Goal: Task Accomplishment & Management: Manage account settings

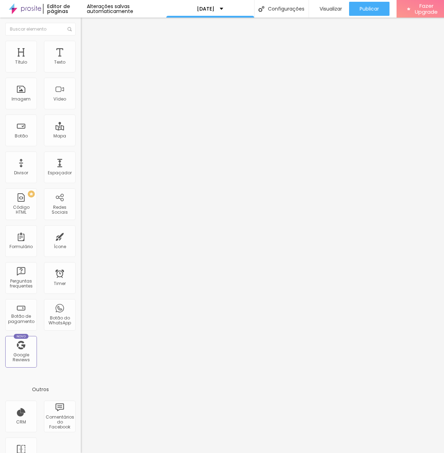
click at [86, 27] on div "Editar Seção" at bounding box center [107, 26] width 42 height 6
click at [86, 25] on img "button" at bounding box center [89, 26] width 6 height 6
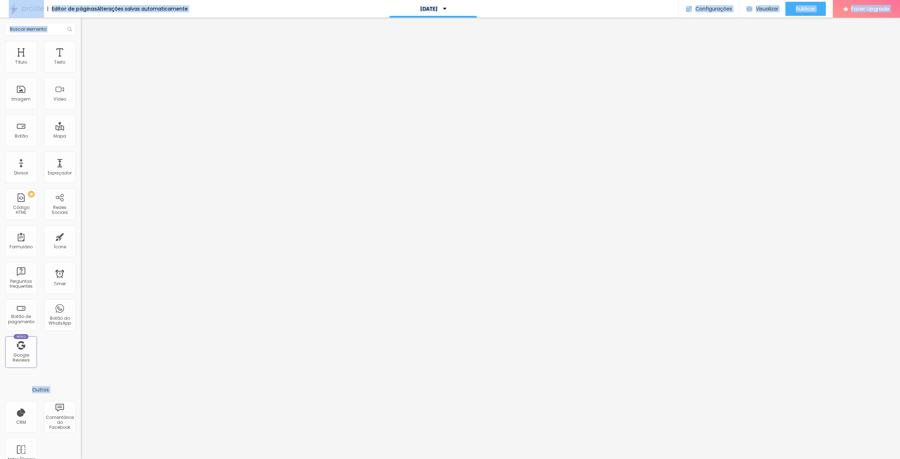
click at [12, 21] on div "Editor de páginas Alterações salvas automaticamente [DATE] Configurações Config…" at bounding box center [450, 229] width 900 height 459
click at [81, 27] on button "Editar Coluna" at bounding box center [121, 26] width 81 height 16
click at [23, 91] on div "Imagem" at bounding box center [21, 94] width 32 height 32
drag, startPoint x: 23, startPoint y: 91, endPoint x: 19, endPoint y: 89, distance: 4.4
click at [21, 90] on div "Imagem" at bounding box center [21, 94] width 32 height 32
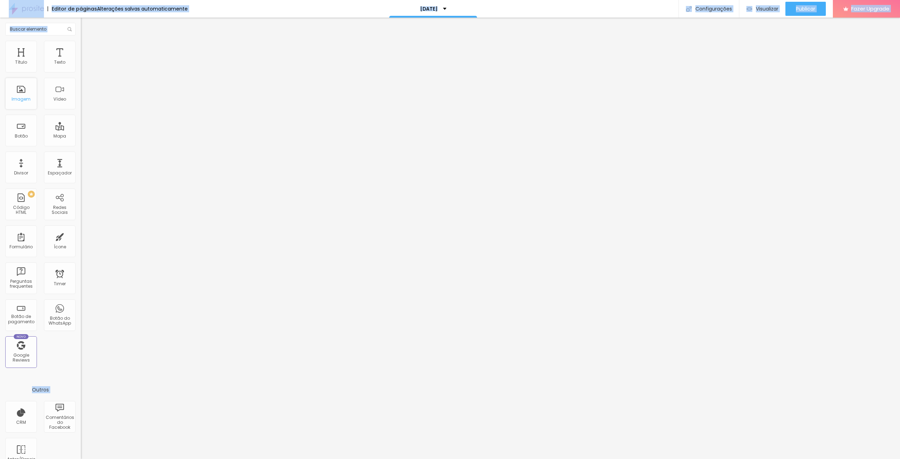
click at [19, 89] on div "Imagem" at bounding box center [21, 94] width 32 height 32
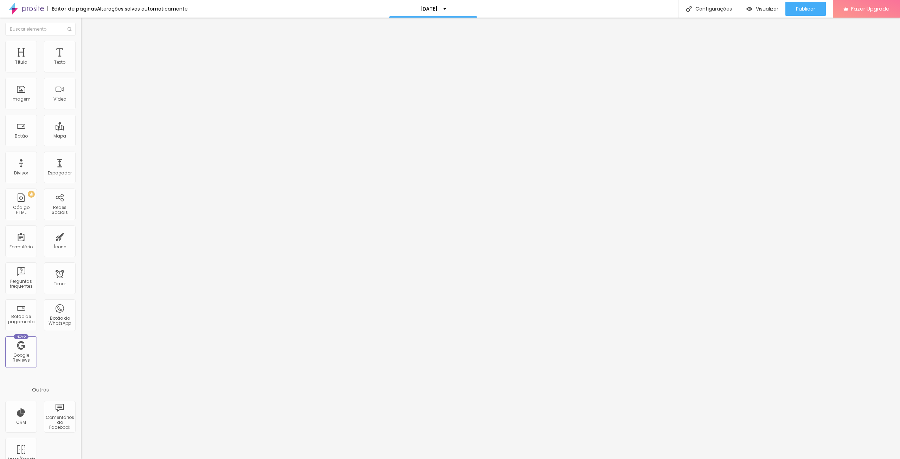
click at [81, 23] on button "Editar Seção" at bounding box center [121, 26] width 81 height 16
click at [18, 110] on div "Título Texto Imagem Vídeo Botão Mapa Divisor Espaçador PREMIUM Código HTML Rede…" at bounding box center [40, 207] width 81 height 332
click at [81, 60] on span "Adicionar imagem" at bounding box center [103, 58] width 45 height 6
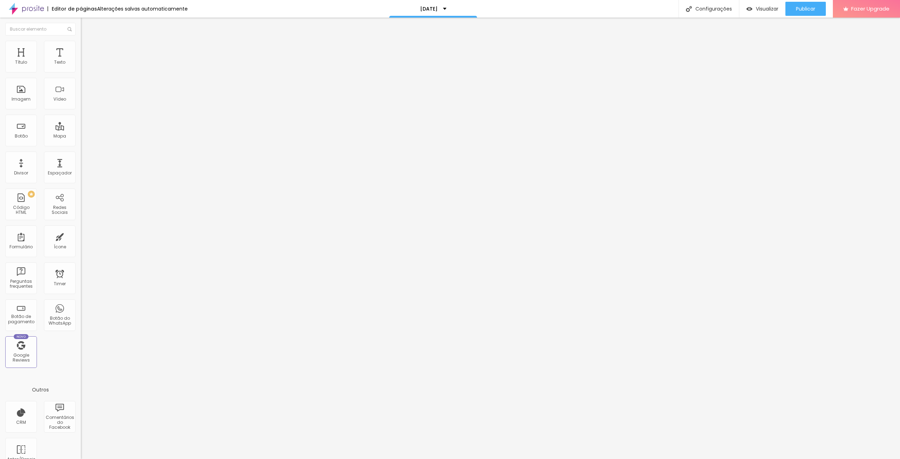
click at [86, 24] on img "button" at bounding box center [89, 26] width 6 height 6
click at [758, 10] on span "Visualizar" at bounding box center [767, 9] width 23 height 6
click at [87, 49] on span "Estilo" at bounding box center [92, 46] width 11 height 6
click at [87, 50] on span "Avançado" at bounding box center [98, 53] width 23 height 6
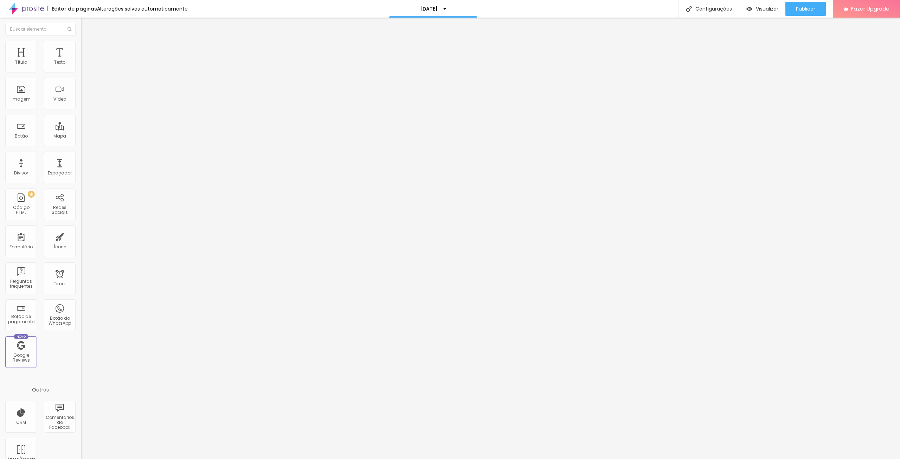
type input "3"
type input "0"
drag, startPoint x: 21, startPoint y: 69, endPoint x: 7, endPoint y: 75, distance: 15.9
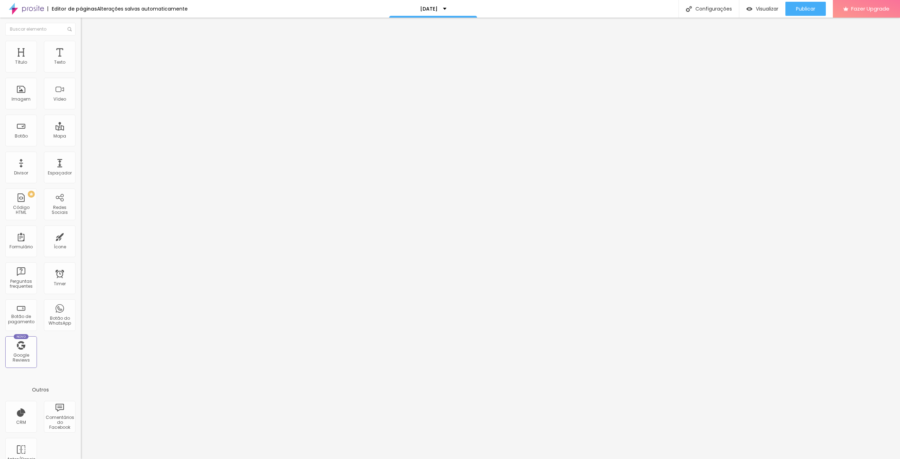
type input "0"
click at [81, 136] on input "range" at bounding box center [103, 139] width 45 height 6
type input "0"
drag, startPoint x: 20, startPoint y: 83, endPoint x: 2, endPoint y: 84, distance: 18.3
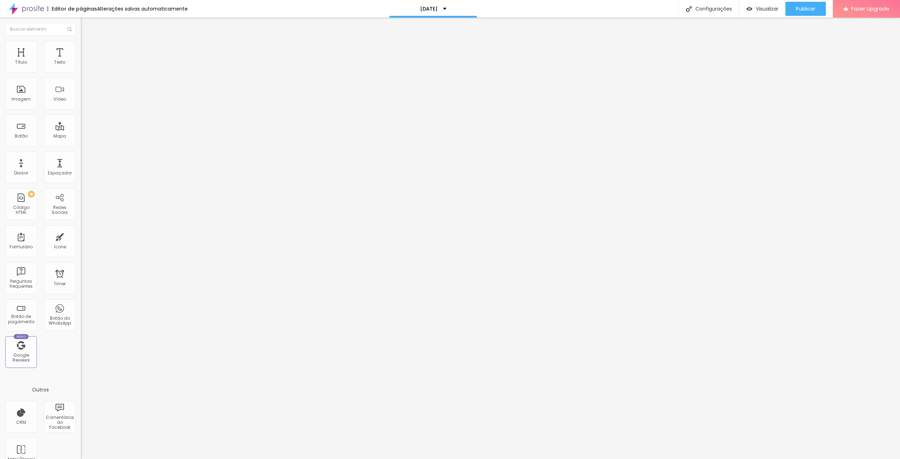
type input "0"
click at [81, 236] on input "range" at bounding box center [103, 239] width 45 height 6
click at [81, 47] on ul "Conteúdo Estilo Avançado" at bounding box center [121, 44] width 81 height 21
click at [81, 33] on button "Editar Imagem" at bounding box center [121, 26] width 81 height 16
click at [86, 25] on img "button" at bounding box center [89, 26] width 6 height 6
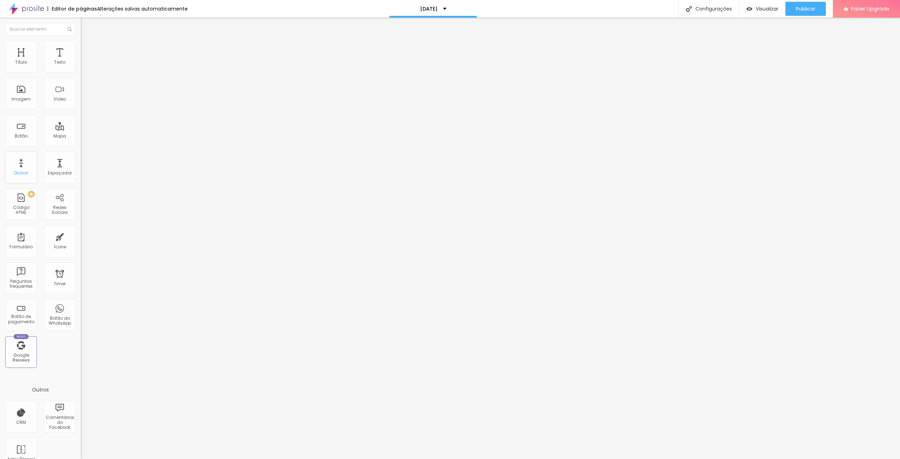
click at [31, 160] on div "Divisor" at bounding box center [21, 168] width 32 height 32
click at [87, 49] on span "Estilo" at bounding box center [92, 46] width 11 height 6
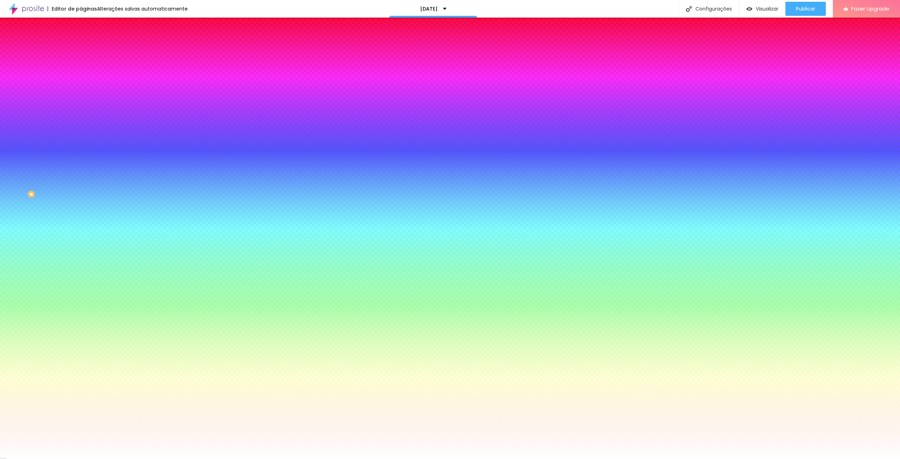
click at [87, 50] on span "Avançado" at bounding box center [98, 53] width 23 height 6
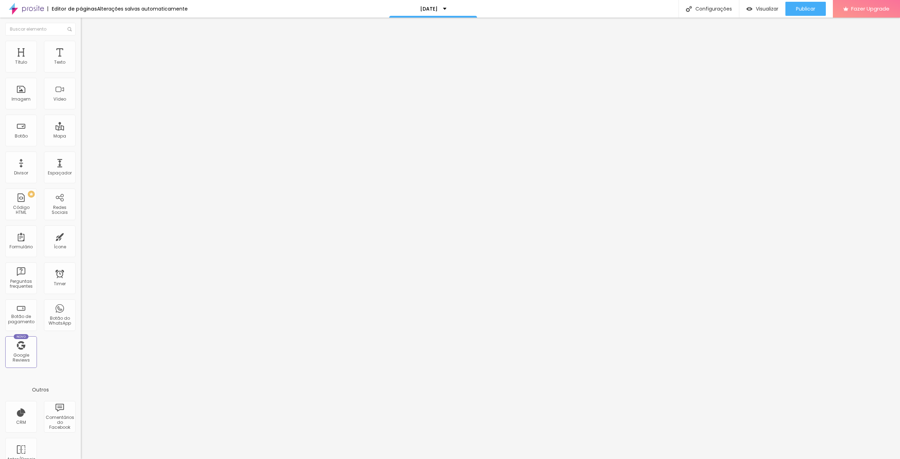
type input "45"
type input "10"
type input "0"
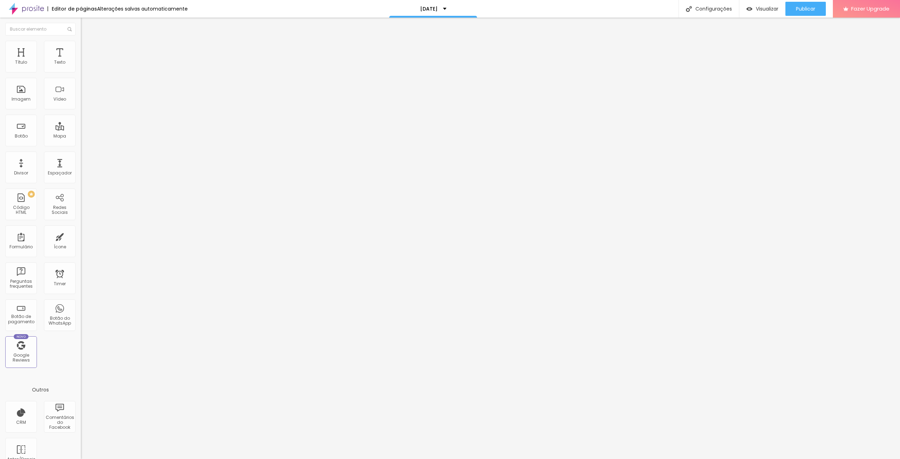
type input "0"
type input "5"
type input "50"
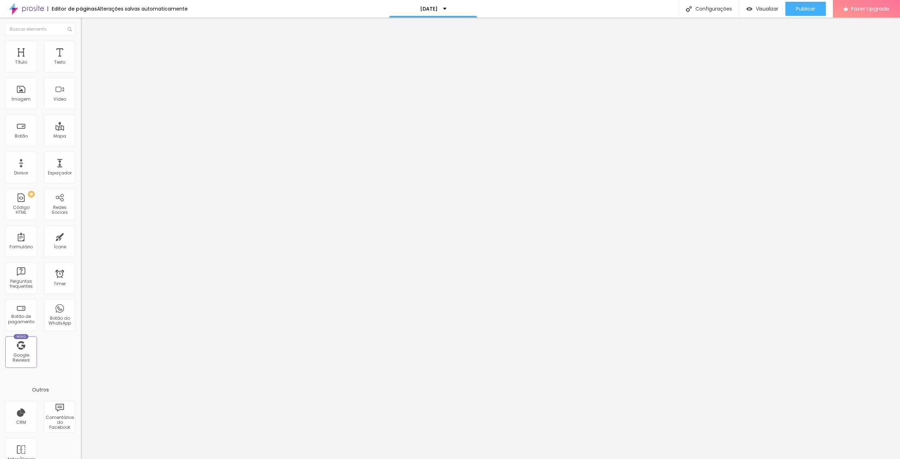
drag, startPoint x: 50, startPoint y: 68, endPoint x: 121, endPoint y: 77, distance: 72.0
click at [121, 136] on input "range" at bounding box center [103, 139] width 45 height 6
click at [81, 45] on li "Estilo" at bounding box center [121, 44] width 81 height 7
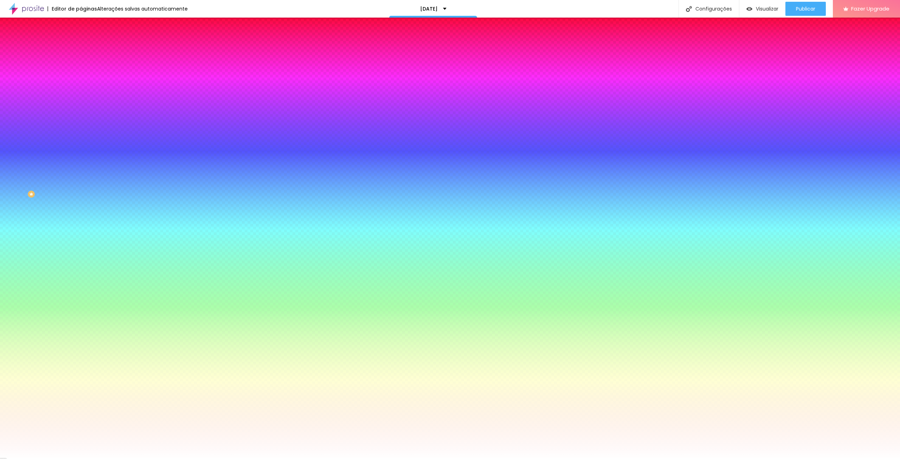
type input "15"
type input "169"
type input "179"
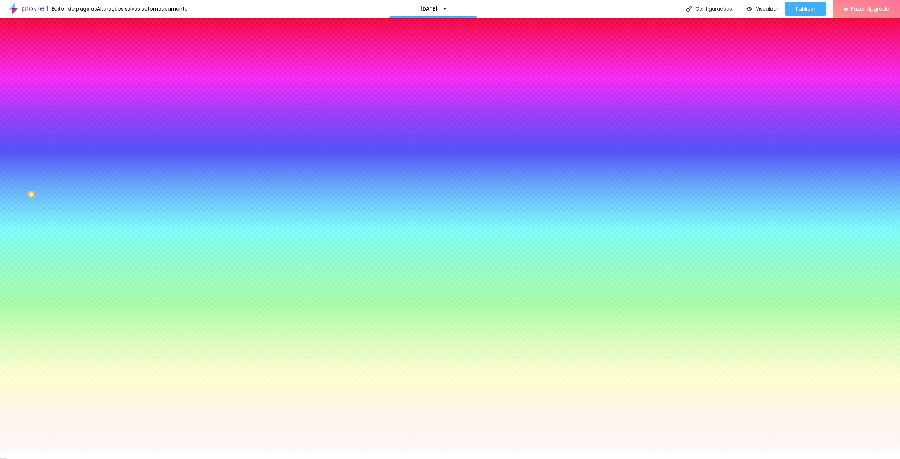
type input "179"
type input "181"
type input "183"
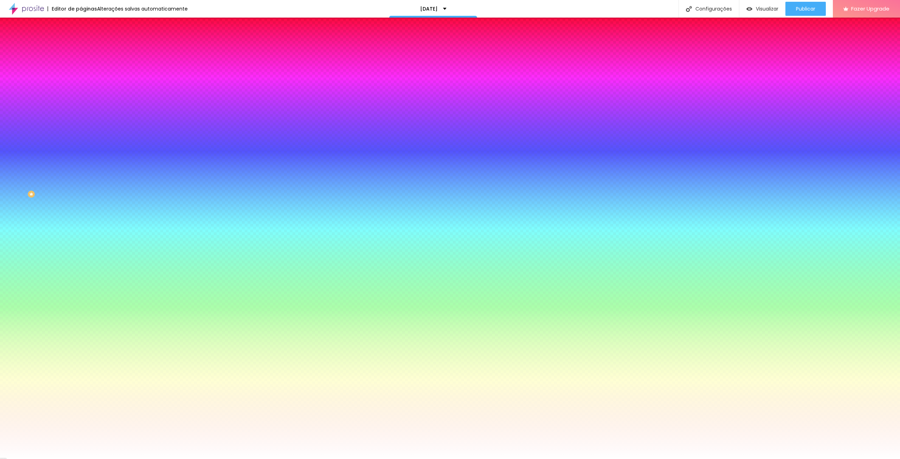
type input "186"
type input "188"
type input "196"
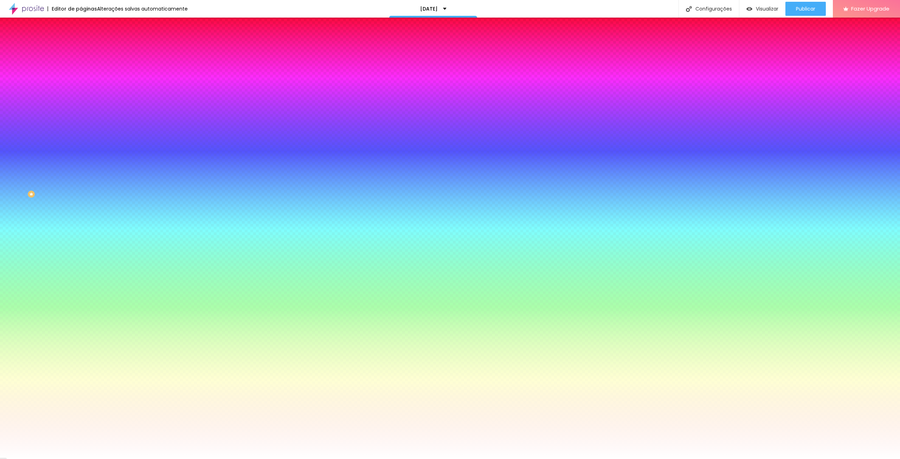
type input "196"
type input "200"
type input "188"
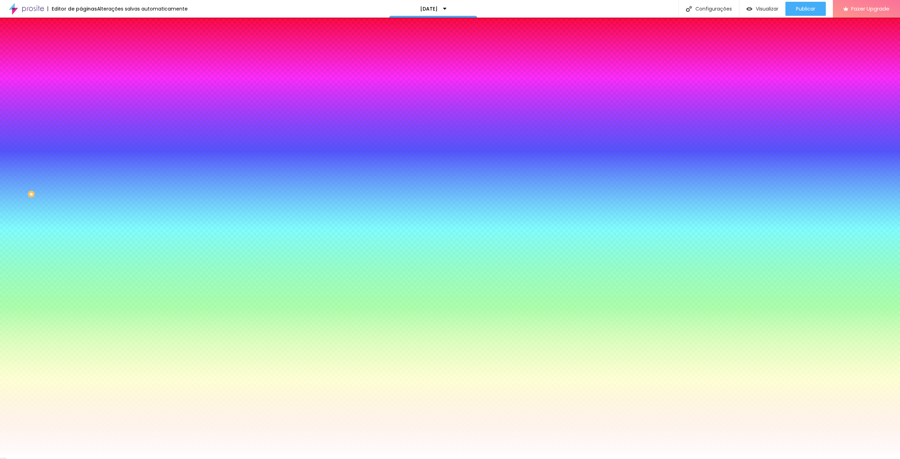
type input "56"
type input "0"
drag, startPoint x: 53, startPoint y: 87, endPoint x: 1, endPoint y: 72, distance: 54.0
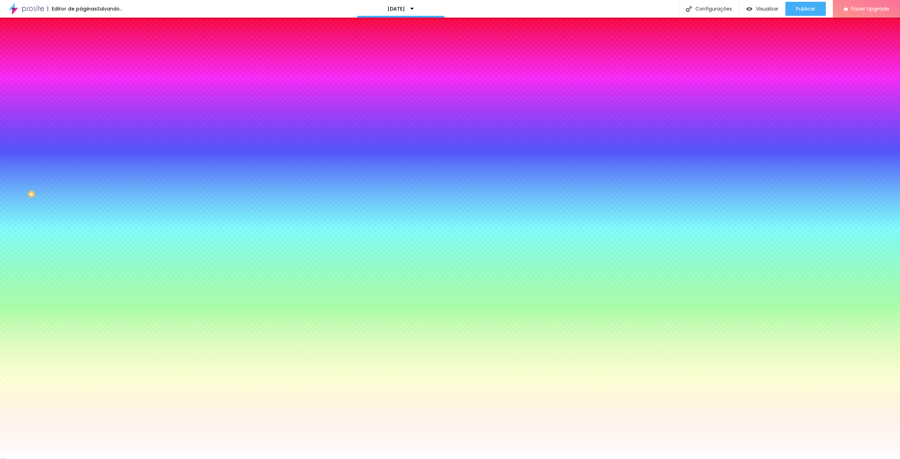
click at [81, 156] on input "range" at bounding box center [103, 159] width 45 height 6
click at [81, 41] on li "Conteúdo" at bounding box center [121, 37] width 81 height 7
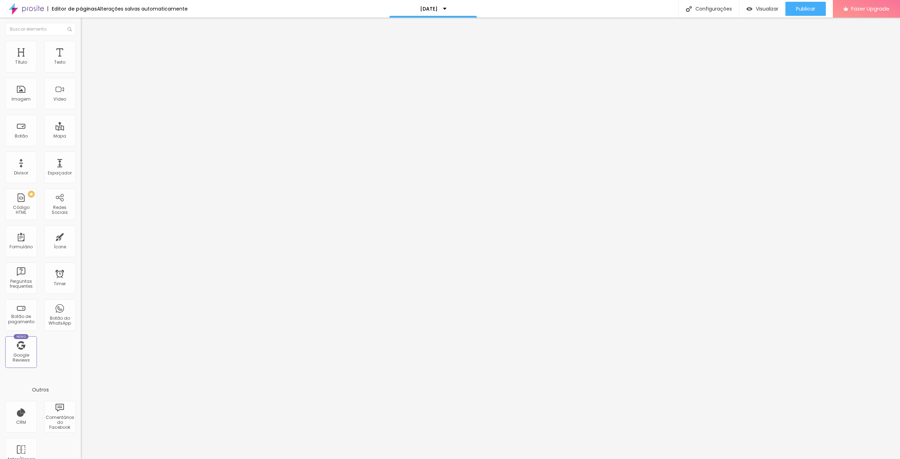
click at [81, 69] on img at bounding box center [83, 67] width 5 height 5
click at [86, 28] on img "button" at bounding box center [89, 26] width 6 height 6
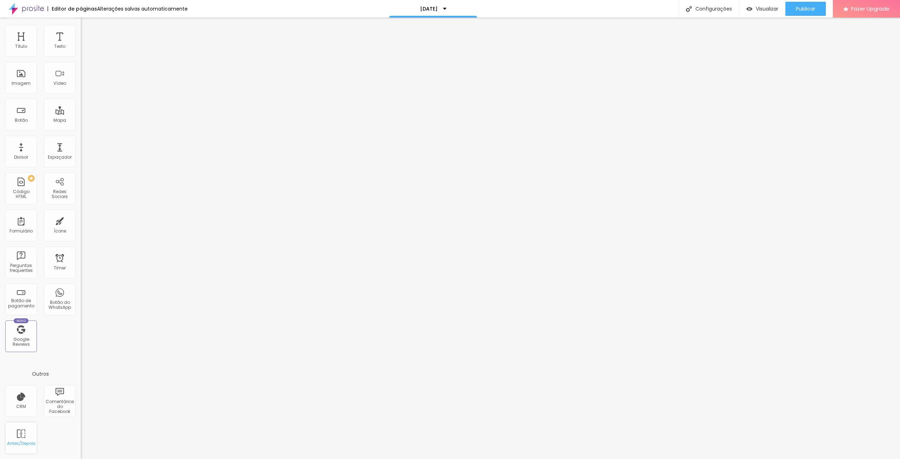
click at [28, 446] on div "Antes/Depois" at bounding box center [21, 438] width 32 height 32
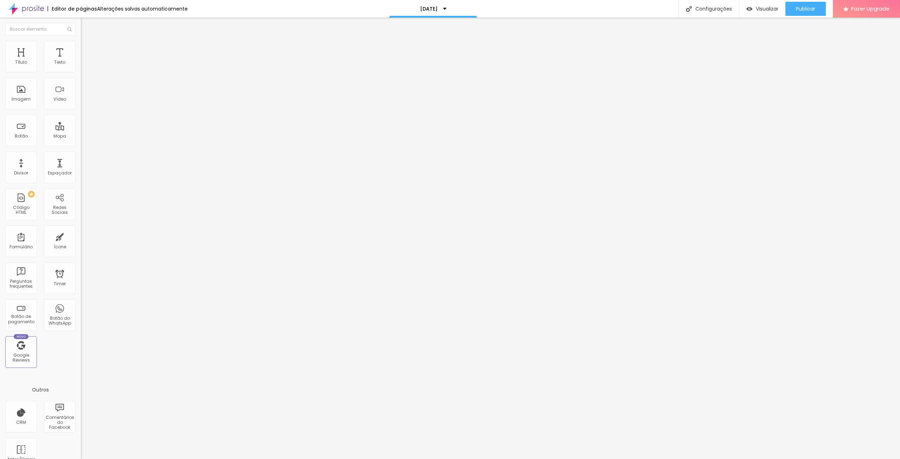
click at [81, 21] on button "Editar Coluna" at bounding box center [121, 26] width 81 height 16
click at [28, 38] on div at bounding box center [40, 29] width 81 height 23
click at [29, 34] on input "text" at bounding box center [40, 29] width 70 height 13
type input "c"
drag, startPoint x: 59, startPoint y: 44, endPoint x: 55, endPoint y: 44, distance: 4.2
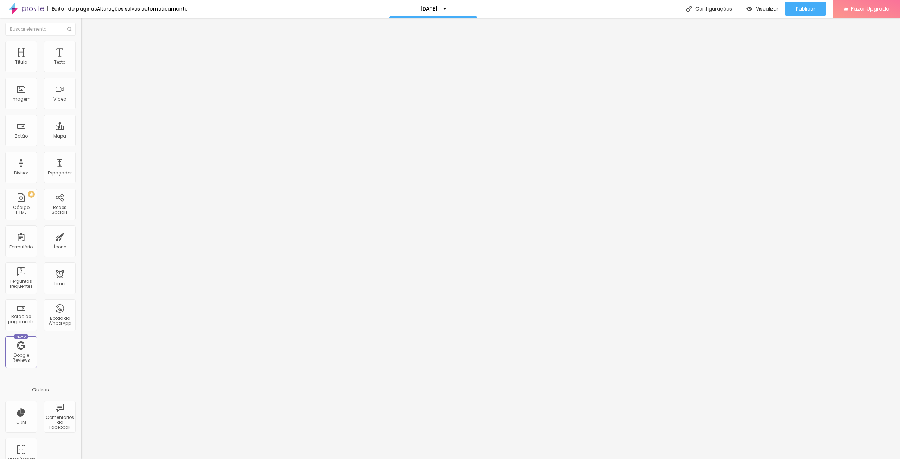
click at [81, 48] on li "Avançado" at bounding box center [121, 51] width 81 height 7
click at [81, 42] on img at bounding box center [84, 44] width 6 height 6
click at [81, 43] on img at bounding box center [84, 44] width 6 height 6
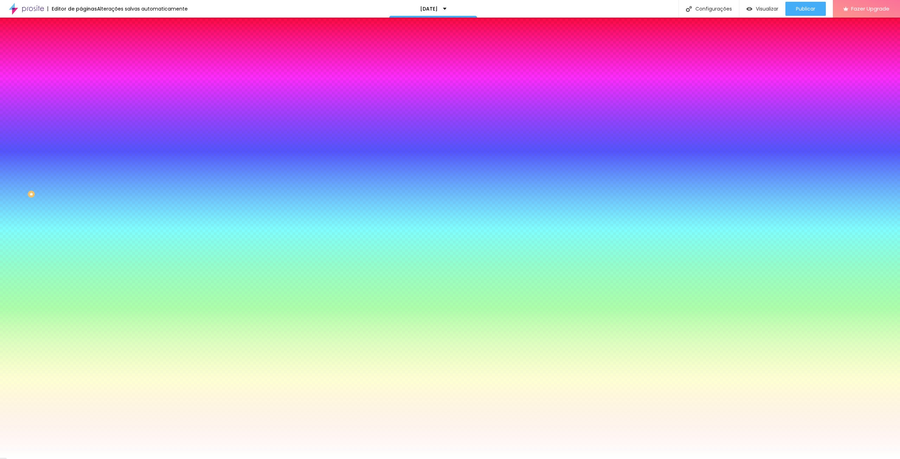
click at [81, 48] on img at bounding box center [84, 51] width 6 height 6
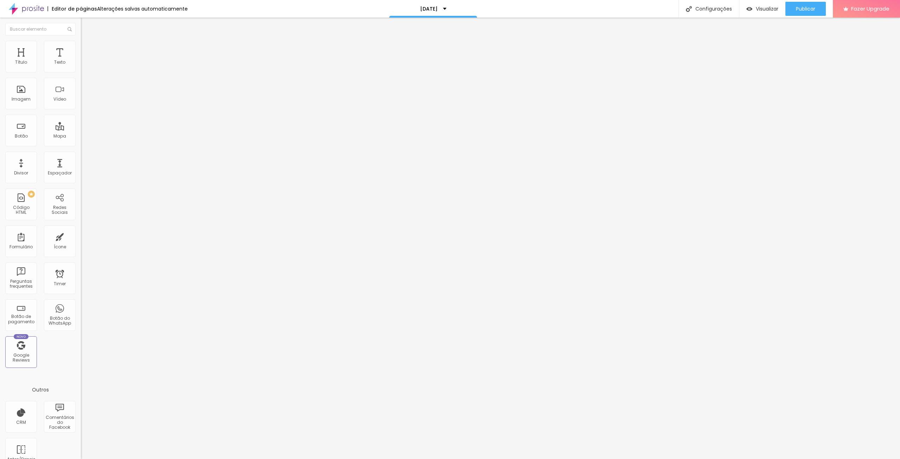
type input "25"
type input "0"
drag, startPoint x: 31, startPoint y: 69, endPoint x: 0, endPoint y: 76, distance: 31.9
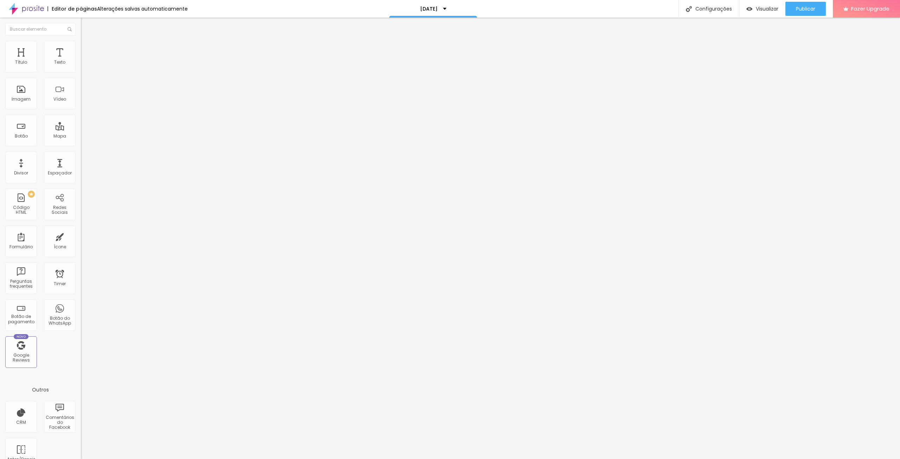
type input "0"
click at [81, 136] on input "range" at bounding box center [103, 139] width 45 height 6
click at [81, 39] on li "Conteúdo" at bounding box center [121, 37] width 81 height 7
click at [81, 60] on span "Adicionar imagem" at bounding box center [103, 58] width 45 height 6
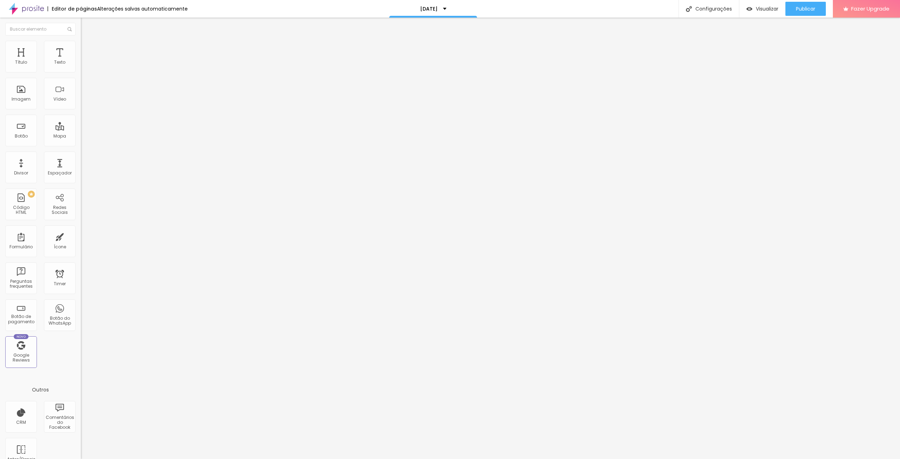
click at [81, 45] on li "Estilo" at bounding box center [121, 44] width 81 height 7
type input "81"
type input "137"
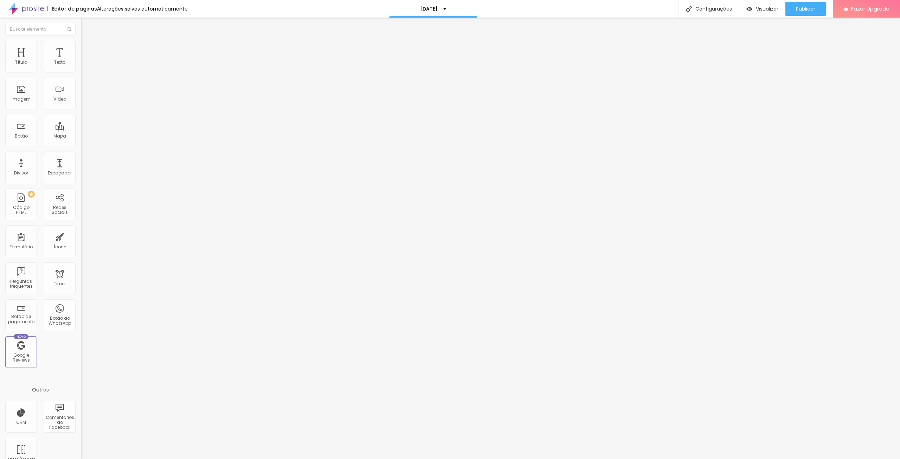
type input "137"
type input "200"
type input "7"
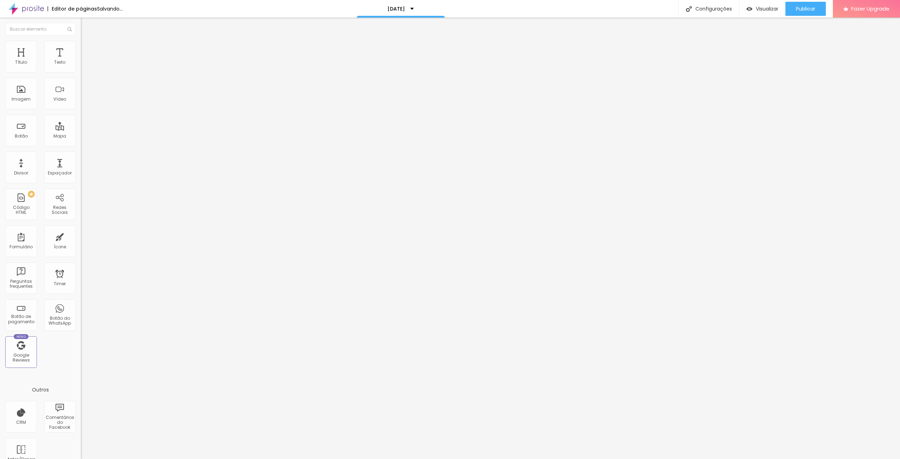
type input "0"
drag, startPoint x: 18, startPoint y: 91, endPoint x: 0, endPoint y: 98, distance: 19.1
click at [81, 154] on input "range" at bounding box center [103, 157] width 45 height 6
click at [81, 48] on li "Avançado" at bounding box center [121, 51] width 81 height 7
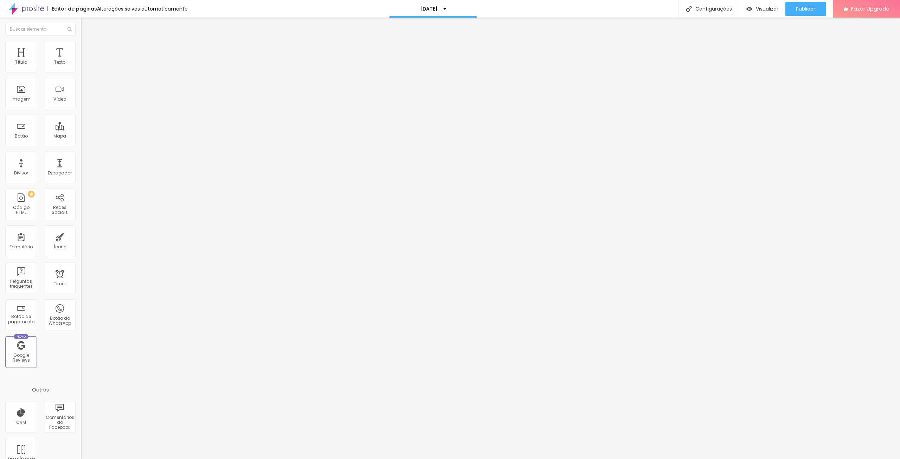
type input "4"
type input "0"
drag, startPoint x: 18, startPoint y: 70, endPoint x: 0, endPoint y: 75, distance: 18.4
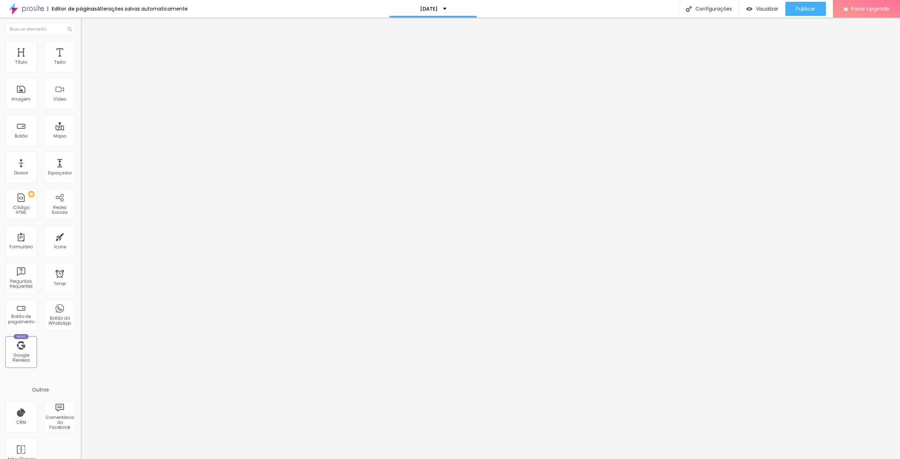
type input "0"
click at [81, 136] on input "range" at bounding box center [103, 139] width 45 height 6
type input "11"
type input "0"
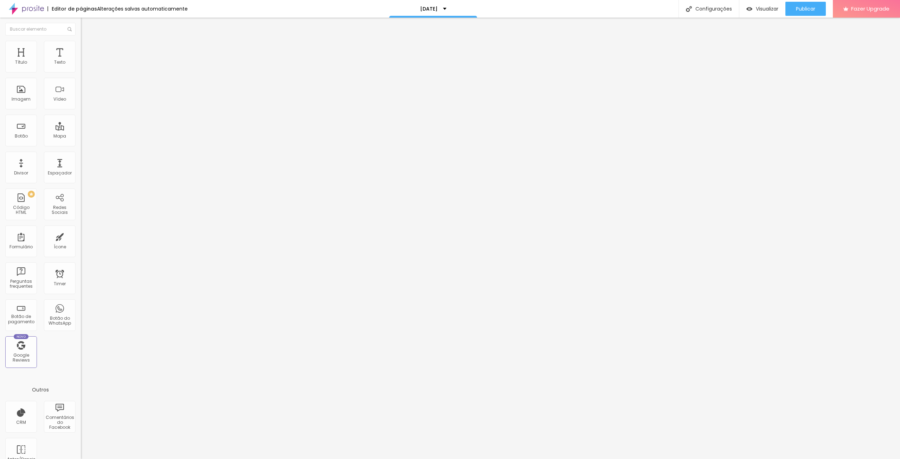
type input "0"
drag, startPoint x: 11, startPoint y: 85, endPoint x: 0, endPoint y: 87, distance: 10.7
type input "0"
click at [81, 236] on input "range" at bounding box center [103, 239] width 45 height 6
type input "2"
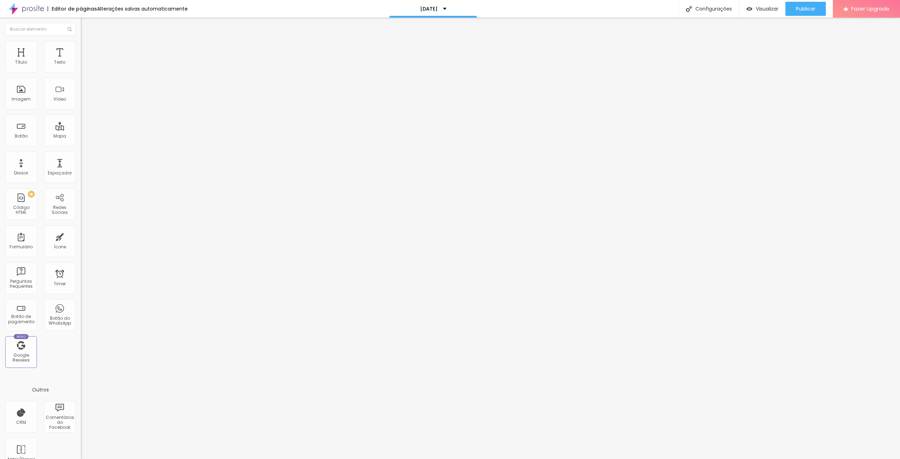
type input "2"
type input "15"
type input "29"
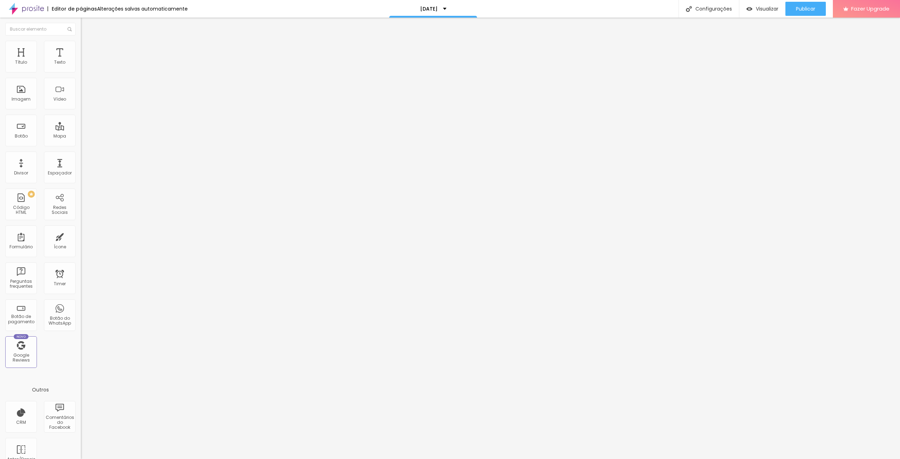
type input "33"
type input "37"
type input "44"
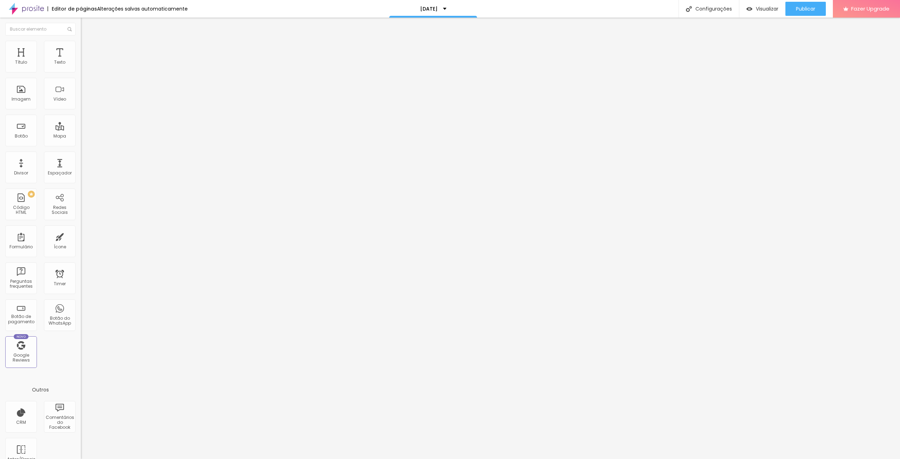
type input "44"
type input "49"
type input "57"
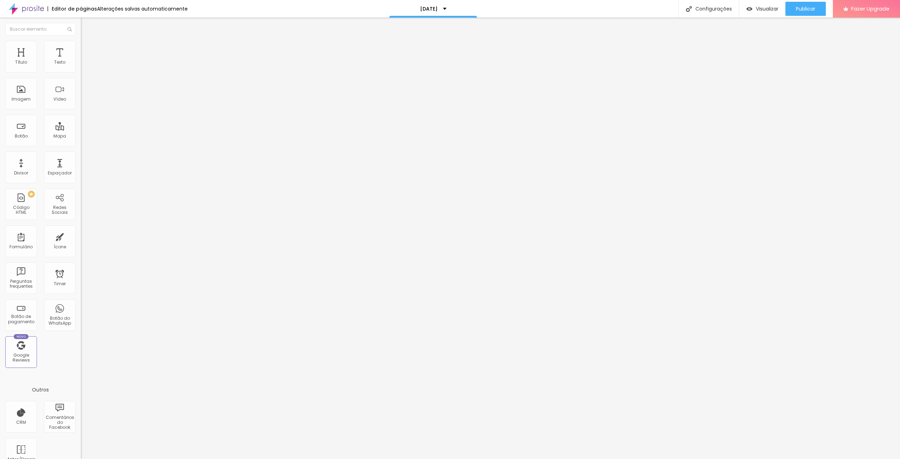
type input "65"
type input "72"
type input "76"
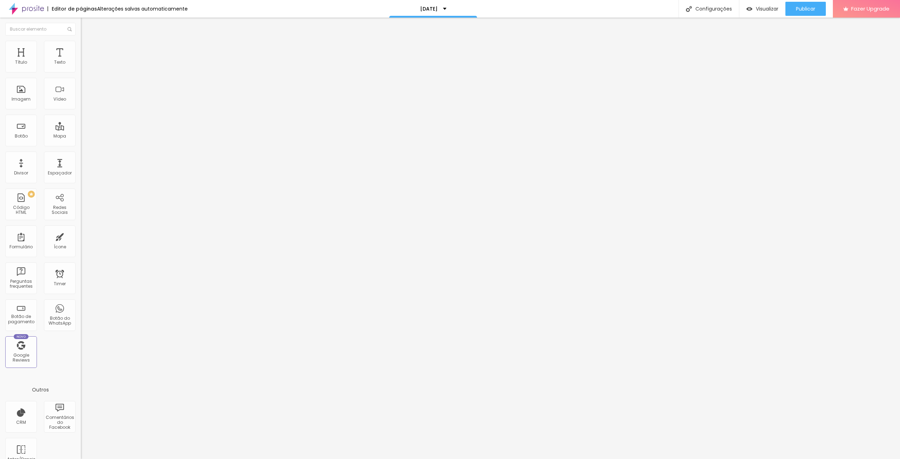
type input "76"
type input "77"
type input "90"
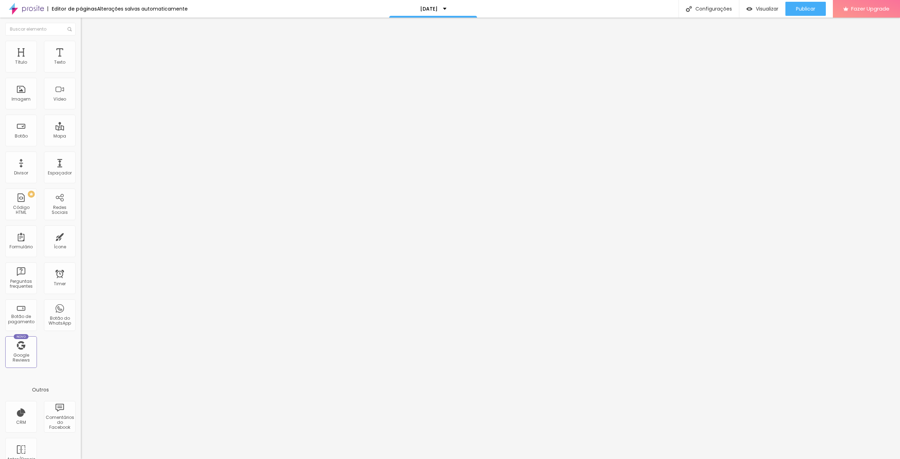
type input "100"
drag, startPoint x: 29, startPoint y: 69, endPoint x: 164, endPoint y: 81, distance: 135.2
type input "100"
click at [126, 136] on input "range" at bounding box center [103, 139] width 45 height 6
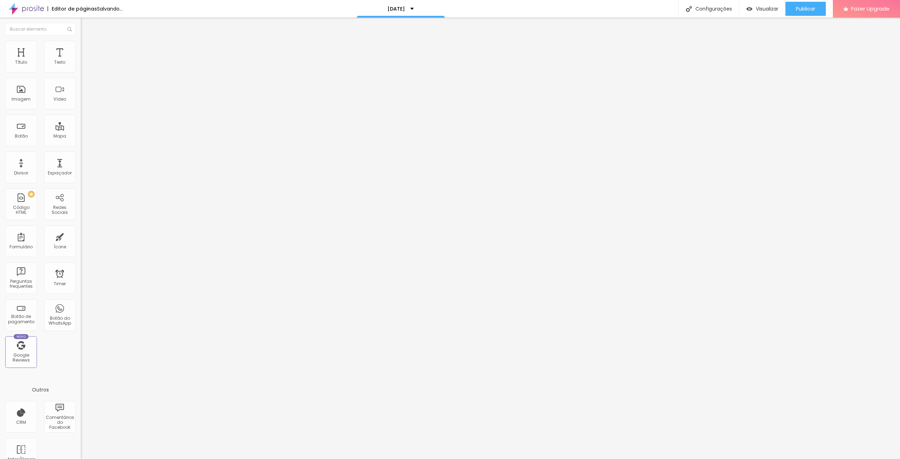
type input "83"
type input "100"
drag, startPoint x: 18, startPoint y: 83, endPoint x: 174, endPoint y: 92, distance: 156.4
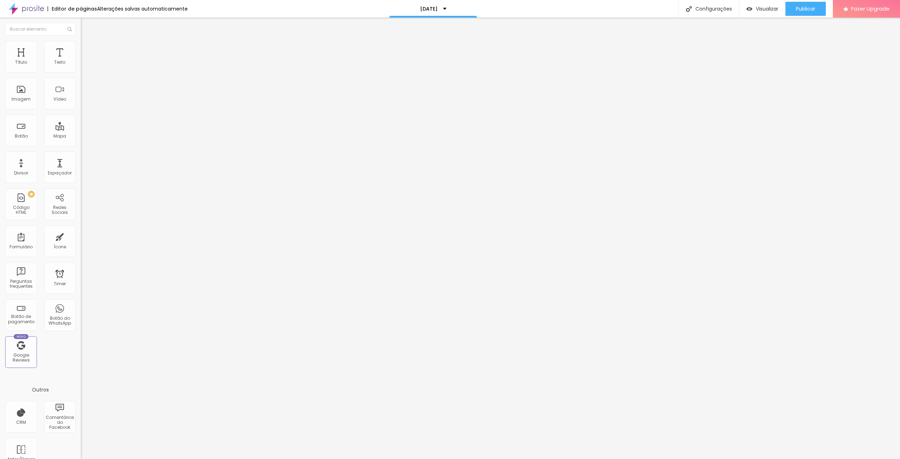
type input "100"
click at [126, 236] on input "range" at bounding box center [103, 239] width 45 height 6
click at [81, 60] on span "Trocar imagem" at bounding box center [100, 58] width 38 height 6
click at [843, 459] on div at bounding box center [450, 466] width 900 height 6
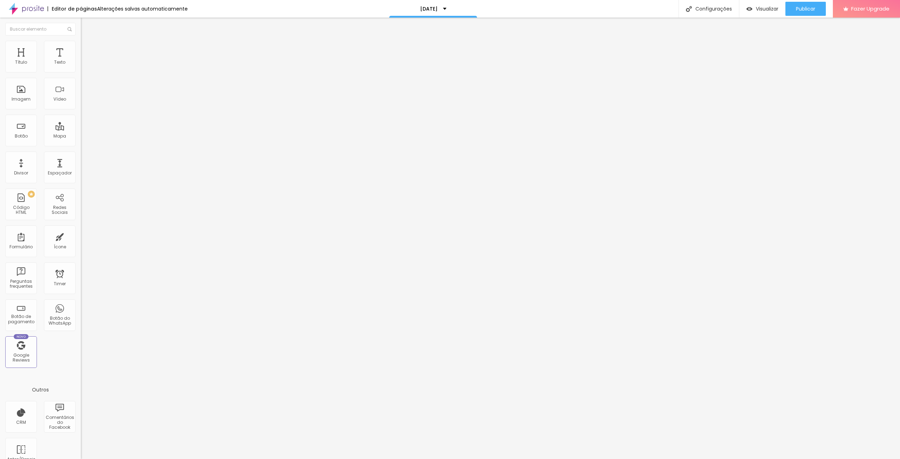
click at [81, 110] on span "Original" at bounding box center [89, 107] width 17 height 6
click at [81, 122] on div "Quadrado 1:1" at bounding box center [121, 120] width 81 height 4
click at [81, 119] on span "Padrão" at bounding box center [89, 116] width 16 height 6
click at [81, 114] on div "Cinema 16:9" at bounding box center [121, 111] width 81 height 4
click at [119, 60] on span at bounding box center [121, 58] width 4 height 6
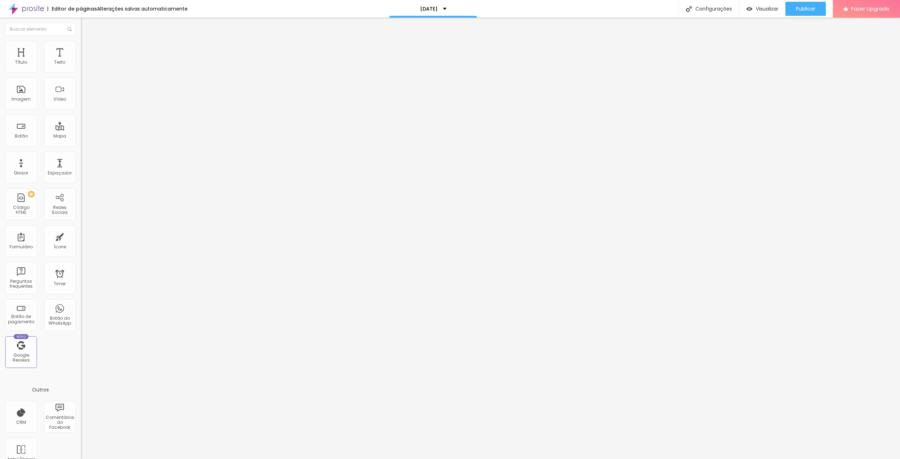
click at [81, 48] on img at bounding box center [84, 51] width 6 height 6
click at [87, 49] on span "Estilo" at bounding box center [92, 46] width 11 height 6
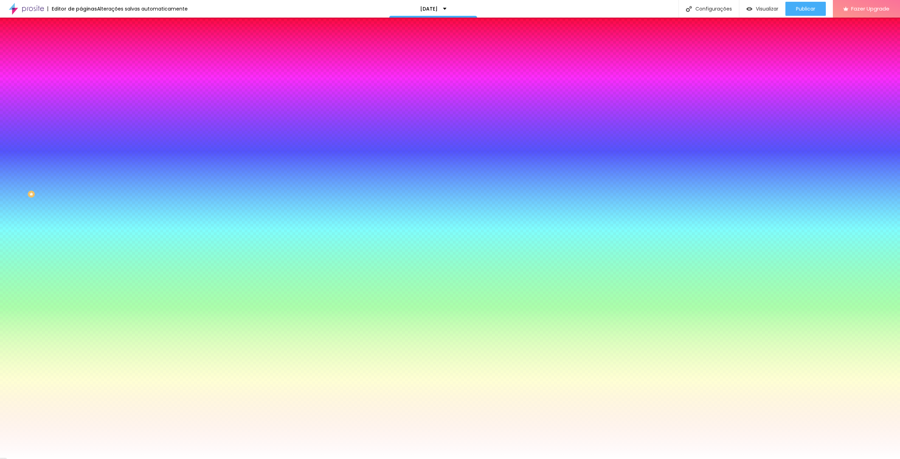
click at [84, 112] on icon "button" at bounding box center [85, 113] width 3 height 3
click at [20, 459] on div at bounding box center [450, 459] width 900 height 0
click at [81, 41] on li "Conteúdo" at bounding box center [121, 37] width 81 height 7
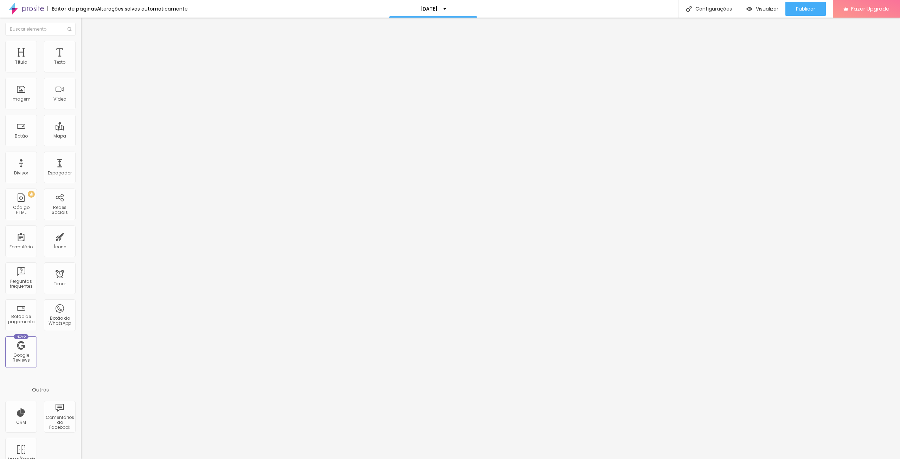
click at [81, 70] on div at bounding box center [121, 68] width 81 height 6
click at [81, 74] on div at bounding box center [121, 73] width 81 height 6
click at [26, 93] on div "Imagem" at bounding box center [21, 94] width 32 height 32
click at [23, 95] on div "Imagem" at bounding box center [21, 94] width 32 height 32
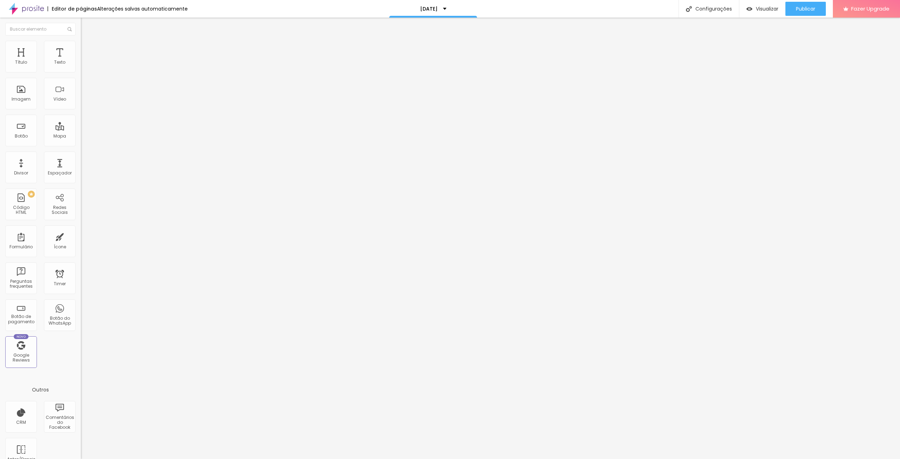
click at [86, 23] on img "button" at bounding box center [89, 26] width 6 height 6
click at [81, 60] on span "Adicionar imagem" at bounding box center [103, 58] width 45 height 6
click at [774, 8] on span "Visualizar" at bounding box center [767, 9] width 23 height 6
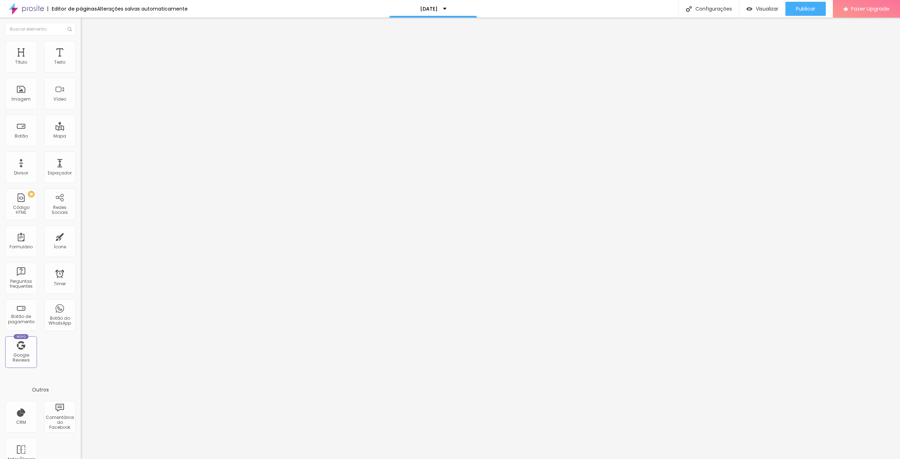
click at [86, 24] on img "button" at bounding box center [89, 26] width 6 height 6
click at [81, 110] on span "Original" at bounding box center [89, 107] width 17 height 6
click at [87, 48] on span "Estilo" at bounding box center [92, 46] width 11 height 6
drag, startPoint x: 26, startPoint y: 92, endPoint x: 45, endPoint y: 95, distance: 19.2
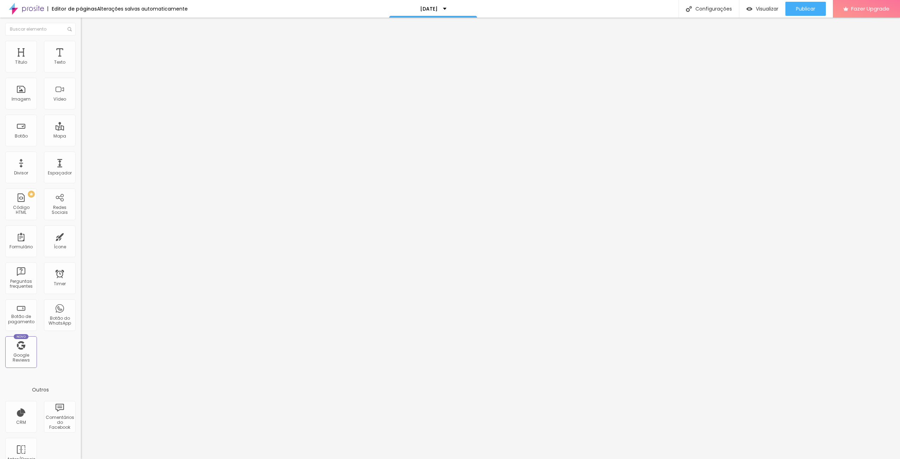
click at [81, 94] on div "0 Borda arredondada" at bounding box center [121, 123] width 81 height 100
click at [81, 48] on li "Avançado" at bounding box center [121, 51] width 81 height 7
type input "17"
type input "0"
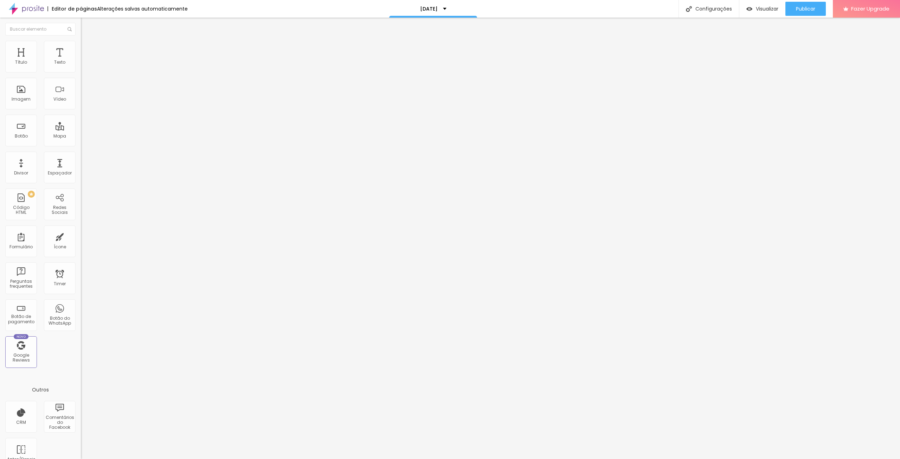
type input "0"
drag, startPoint x: 24, startPoint y: 83, endPoint x: 0, endPoint y: 84, distance: 23.6
type input "0"
click at [81, 236] on input "range" at bounding box center [103, 239] width 45 height 6
type input "0"
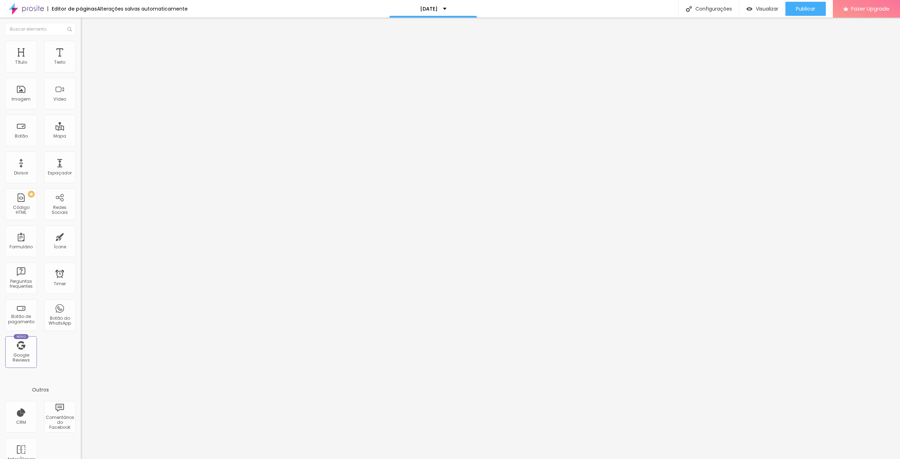
type input "0"
drag, startPoint x: 16, startPoint y: 71, endPoint x: 0, endPoint y: 71, distance: 16.2
type input "0"
click at [81, 136] on input "range" at bounding box center [103, 139] width 45 height 6
click at [81, 44] on li "Estilo" at bounding box center [121, 44] width 81 height 7
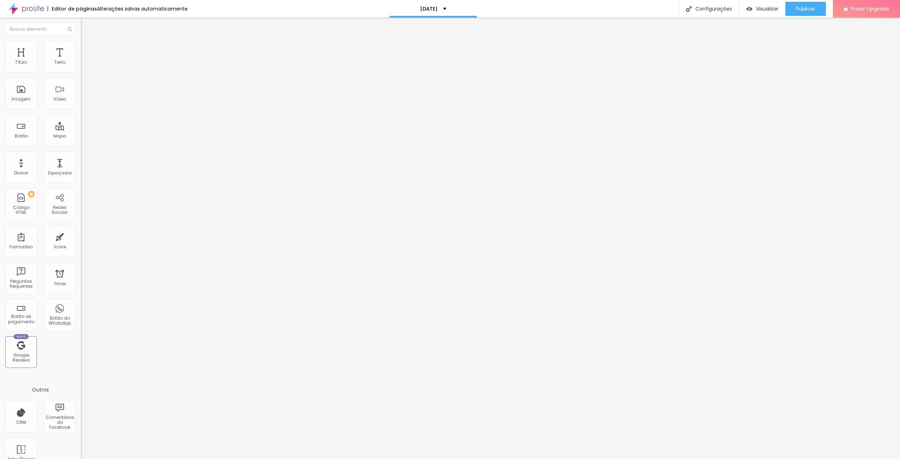
click at [87, 42] on span "Conteúdo" at bounding box center [98, 39] width 22 height 6
click at [81, 161] on div "Abrir em uma nova aba" at bounding box center [121, 159] width 81 height 4
click at [81, 157] on div "Abrir em uma nova aba" at bounding box center [121, 155] width 81 height 4
click at [81, 90] on div at bounding box center [121, 87] width 81 height 6
click at [81, 95] on img at bounding box center [83, 92] width 5 height 5
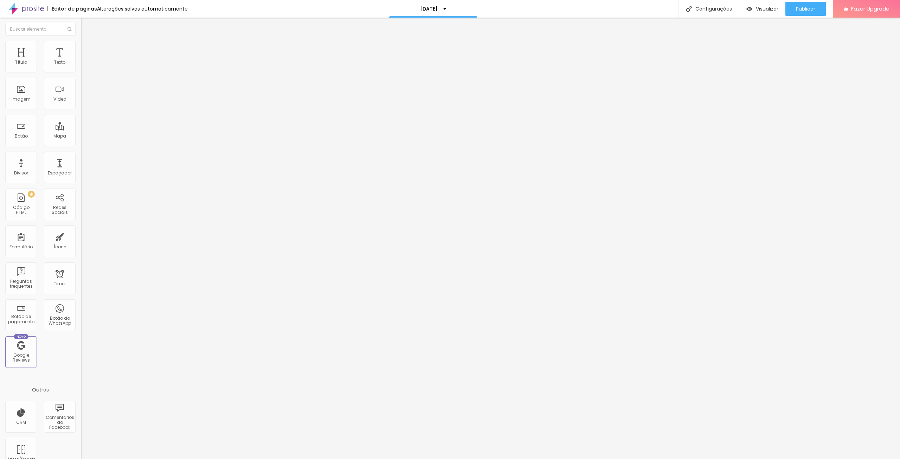
click at [81, 48] on li "Avançado" at bounding box center [121, 51] width 81 height 7
type input "15"
type input "10"
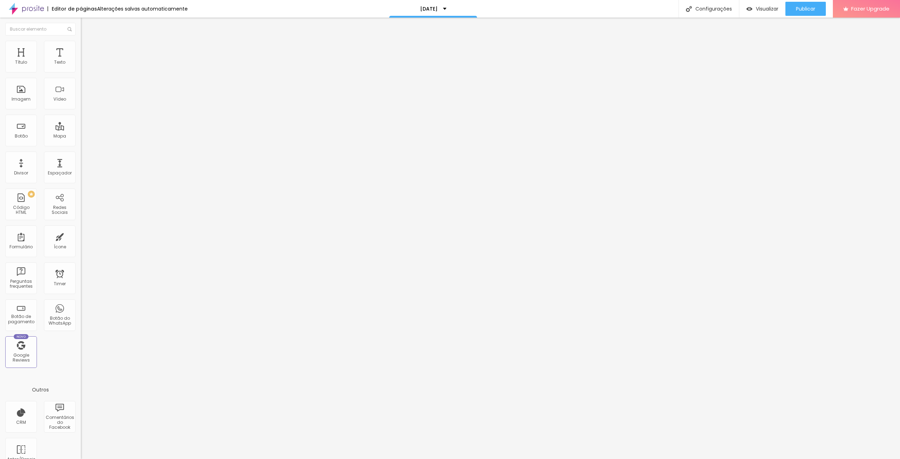
type input "5"
type input "0"
drag, startPoint x: 31, startPoint y: 70, endPoint x: 0, endPoint y: 76, distance: 31.2
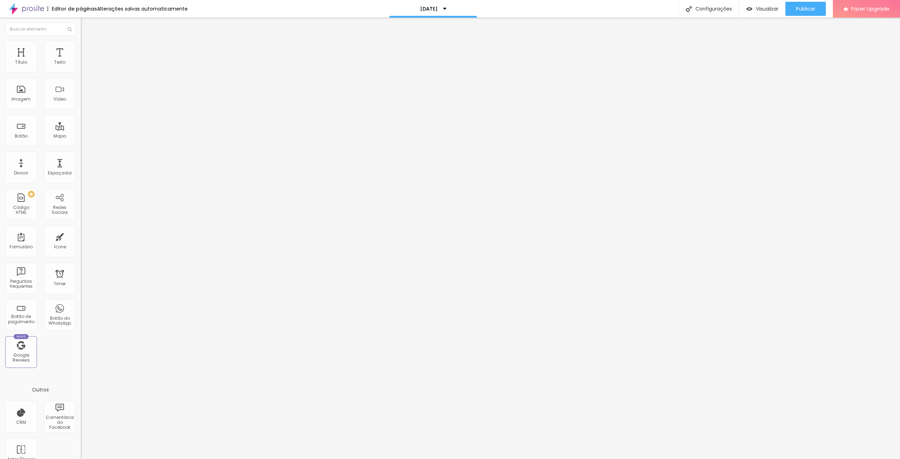
type input "0"
click at [81, 136] on input "range" at bounding box center [103, 139] width 45 height 6
click at [759, 10] on span "Visualizar" at bounding box center [767, 9] width 23 height 6
click at [81, 48] on li "Estilo" at bounding box center [121, 44] width 81 height 7
type input "18"
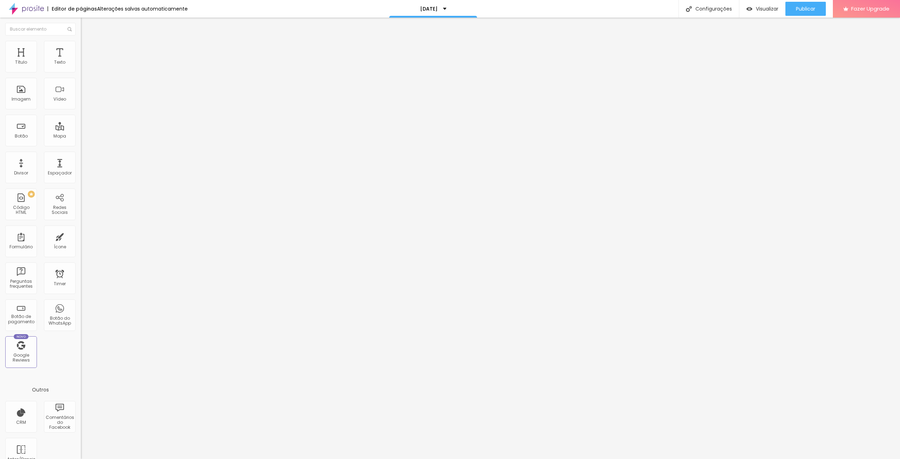
type input "18"
type input "25"
type input "26"
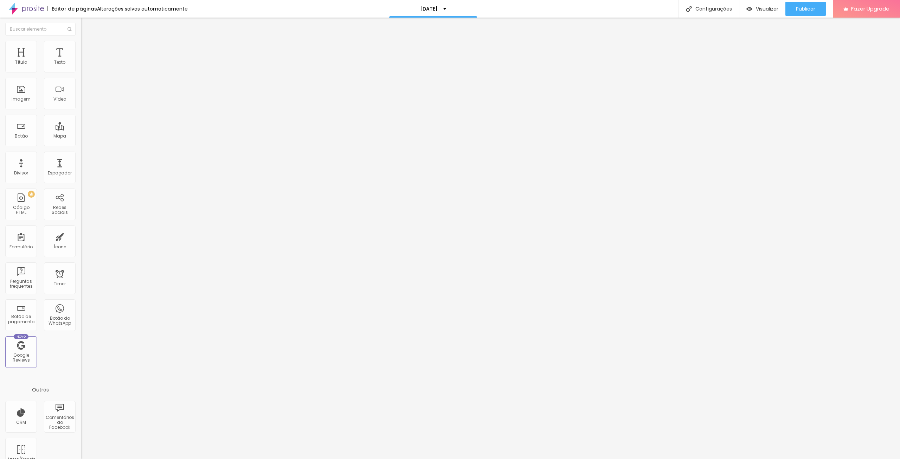
type input "28"
type input "30"
type input "33"
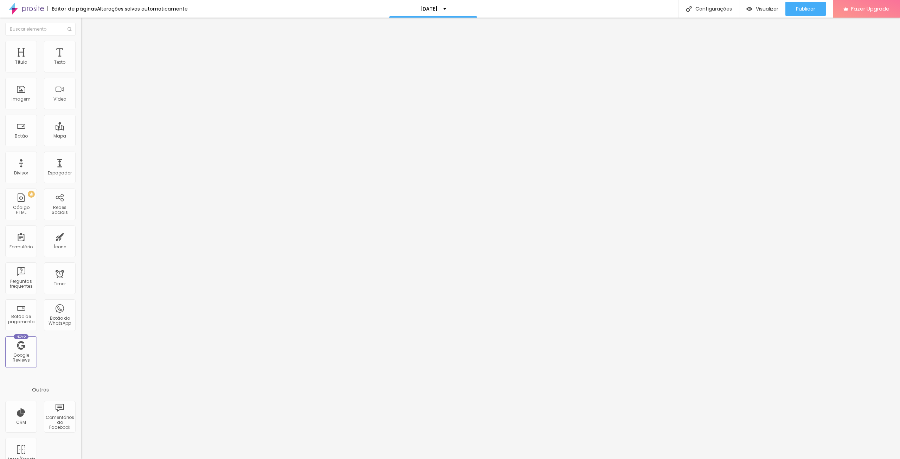
type input "33"
type input "39"
type input "41"
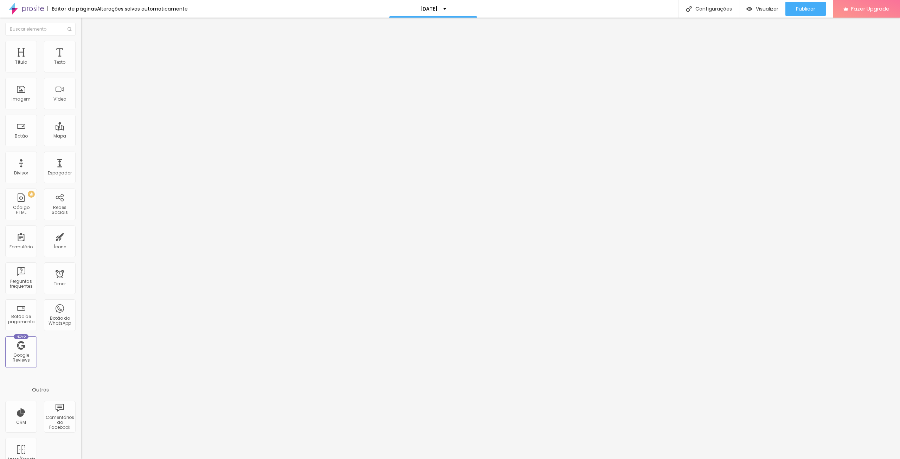
type input "43"
type input "46"
type input "48"
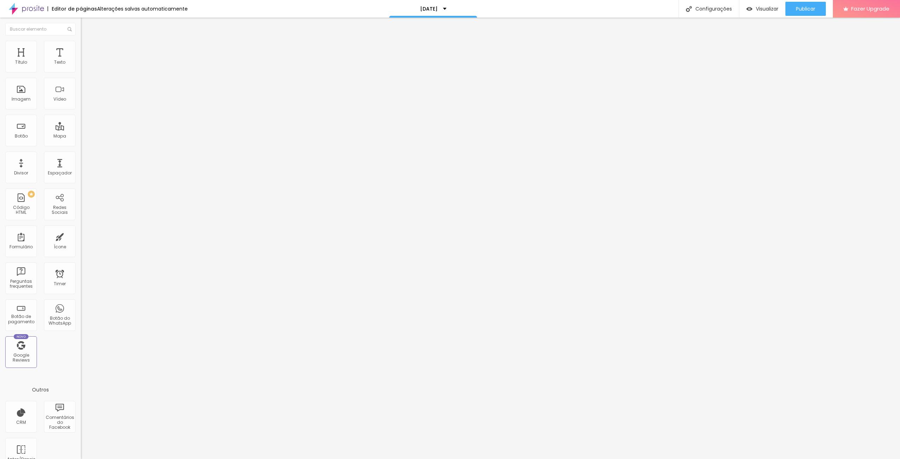
type input "48"
type input "43"
type input "36"
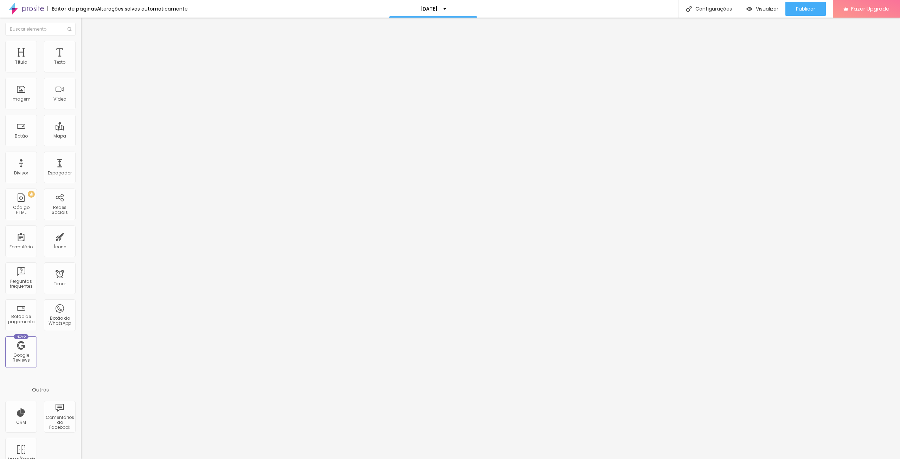
drag, startPoint x: 20, startPoint y: 89, endPoint x: 24, endPoint y: 90, distance: 4.2
type input "36"
click at [81, 154] on input "range" at bounding box center [103, 157] width 45 height 6
click at [762, 12] on span "Visualizar" at bounding box center [767, 9] width 23 height 6
click at [81, 46] on li "Estilo" at bounding box center [121, 44] width 81 height 7
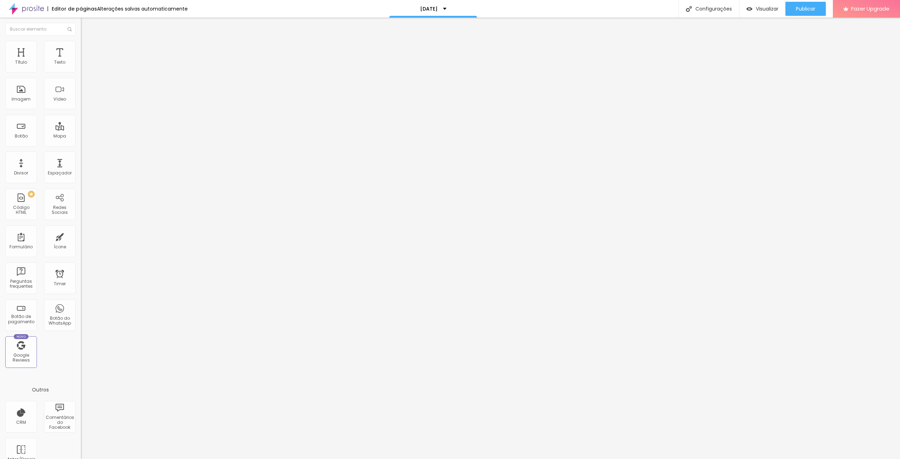
type input "31"
type input "0"
drag, startPoint x: 23, startPoint y: 91, endPoint x: 0, endPoint y: 98, distance: 23.9
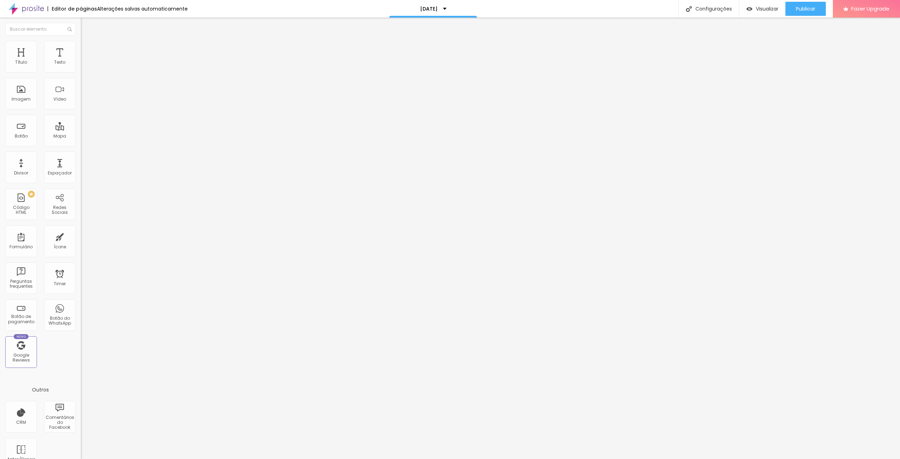
type input "0"
click at [81, 154] on input "range" at bounding box center [103, 157] width 45 height 6
click at [84, 191] on icon "button" at bounding box center [85, 192] width 3 height 3
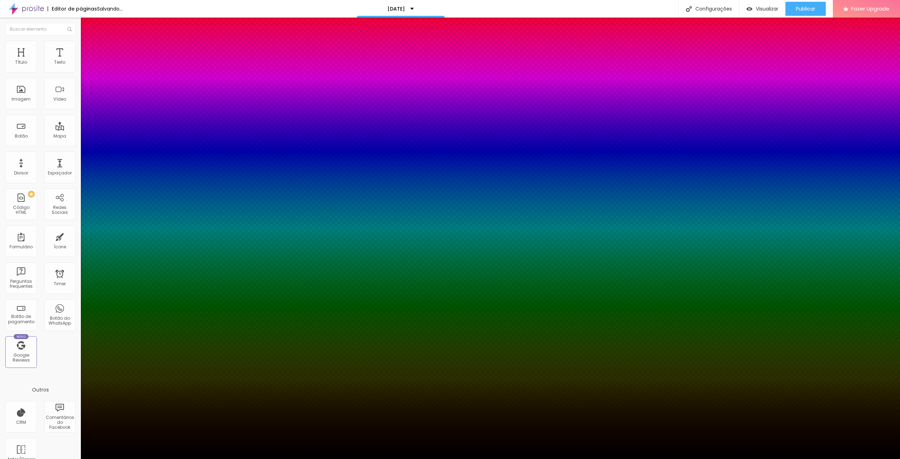
click at [126, 459] on div at bounding box center [450, 463] width 900 height 0
click at [622, 459] on div at bounding box center [450, 459] width 900 height 0
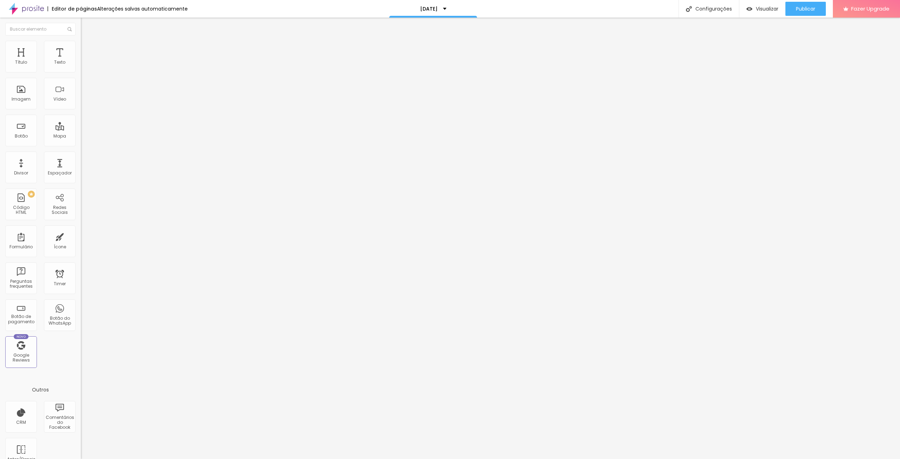
click at [81, 48] on img at bounding box center [84, 51] width 6 height 6
click at [86, 23] on div "Editar Imagem" at bounding box center [109, 26] width 47 height 6
click at [81, 21] on button "Editar Coluna" at bounding box center [121, 26] width 81 height 16
click at [81, 64] on div "Modo Encaixotado Encaixotado Completo" at bounding box center [121, 64] width 81 height 19
click at [81, 19] on button "Editar Seção" at bounding box center [121, 26] width 81 height 16
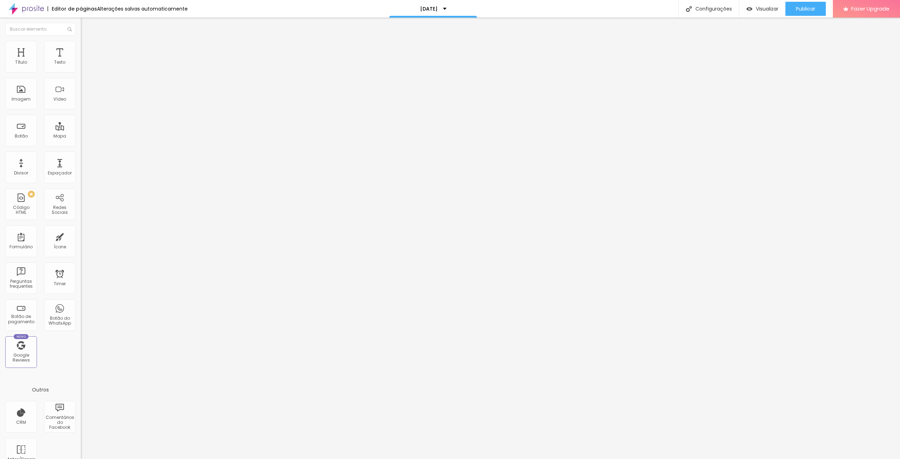
click at [81, 71] on input "text" at bounding box center [123, 67] width 84 height 7
paste input "* [GEOGRAPHIC_DATA][DATE]"
type input "* [GEOGRAPHIC_DATA][DATE]"
click at [81, 100] on img at bounding box center [83, 97] width 5 height 5
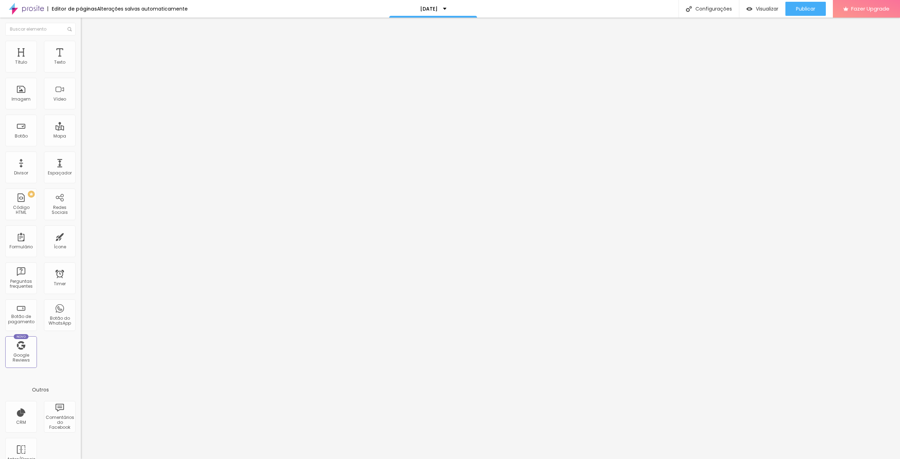
click at [81, 95] on img at bounding box center [83, 92] width 5 height 5
click at [759, 7] on span "Visualizar" at bounding box center [767, 9] width 23 height 6
click at [81, 110] on span "Original" at bounding box center [89, 107] width 17 height 6
click at [81, 114] on div "Cinema 16:9" at bounding box center [121, 111] width 81 height 4
click at [81, 121] on span "Padrão" at bounding box center [89, 118] width 16 height 6
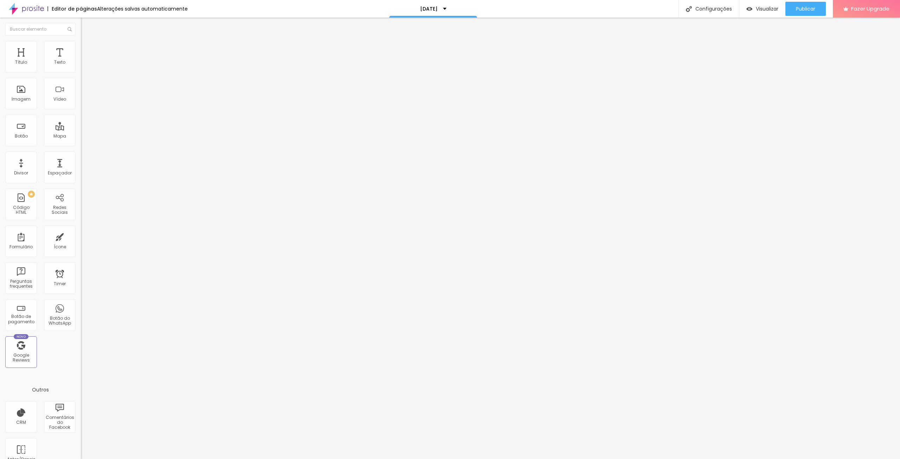
click at [81, 125] on span "Quadrado" at bounding box center [92, 122] width 23 height 6
click at [81, 118] on div "Padrão 4:3" at bounding box center [121, 116] width 81 height 4
click at [81, 71] on input "* [GEOGRAPHIC_DATA][DATE]" at bounding box center [123, 67] width 84 height 7
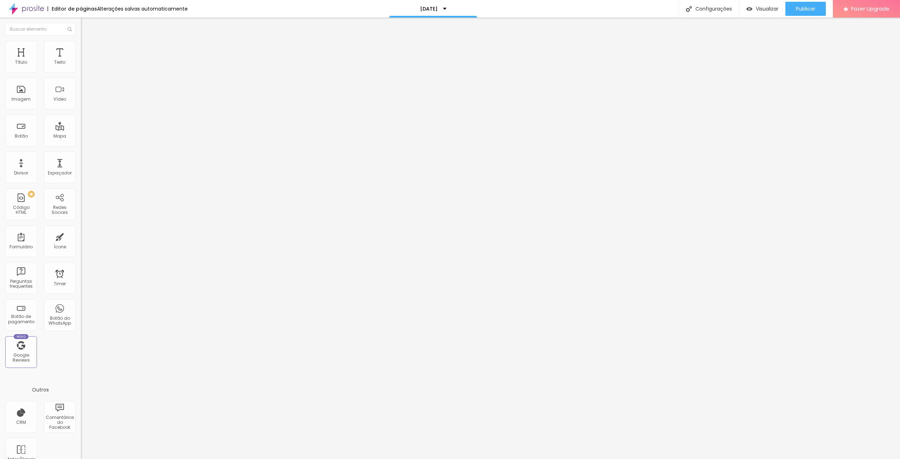
click at [81, 71] on input "* [GEOGRAPHIC_DATA][DATE]" at bounding box center [123, 67] width 84 height 7
click at [81, 41] on img at bounding box center [84, 44] width 6 height 6
click at [81, 48] on li "Avançado" at bounding box center [121, 51] width 81 height 7
click at [81, 258] on input "text" at bounding box center [123, 261] width 84 height 7
paste input "* [GEOGRAPHIC_DATA][DATE]"
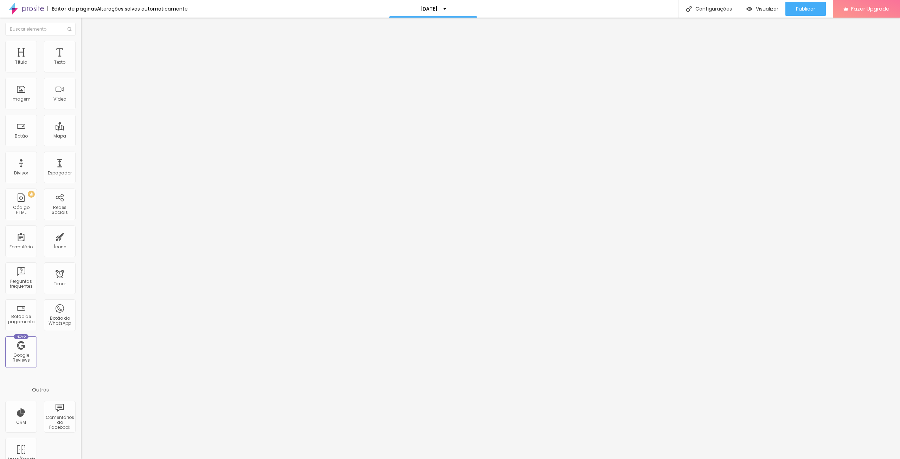
type input "* [GEOGRAPHIC_DATA][DATE]"
click at [81, 43] on li "Avançado" at bounding box center [121, 44] width 81 height 7
click at [81, 251] on input "text" at bounding box center [123, 254] width 84 height 7
click at [81, 48] on ul "Estilo Avançado" at bounding box center [121, 41] width 81 height 14
click at [81, 41] on li "Estilo" at bounding box center [121, 37] width 81 height 7
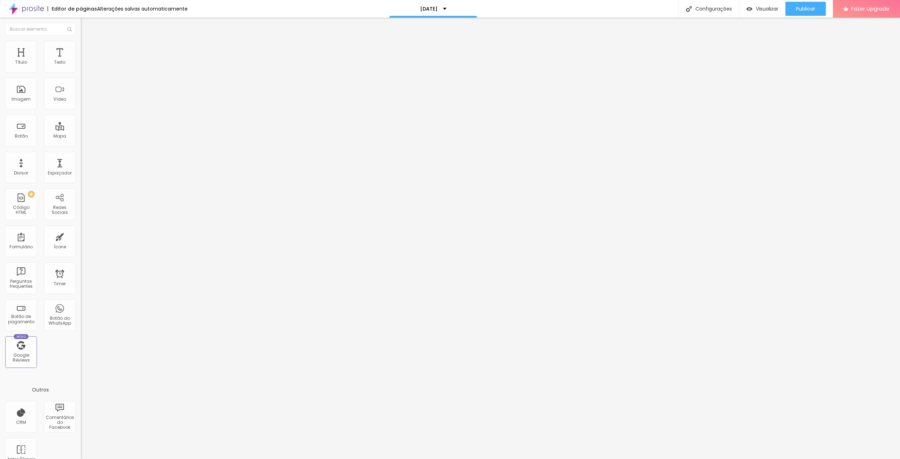
drag, startPoint x: 25, startPoint y: 71, endPoint x: 36, endPoint y: 71, distance: 10.9
click at [81, 129] on div at bounding box center [121, 132] width 81 height 6
type input "74"
type input "151"
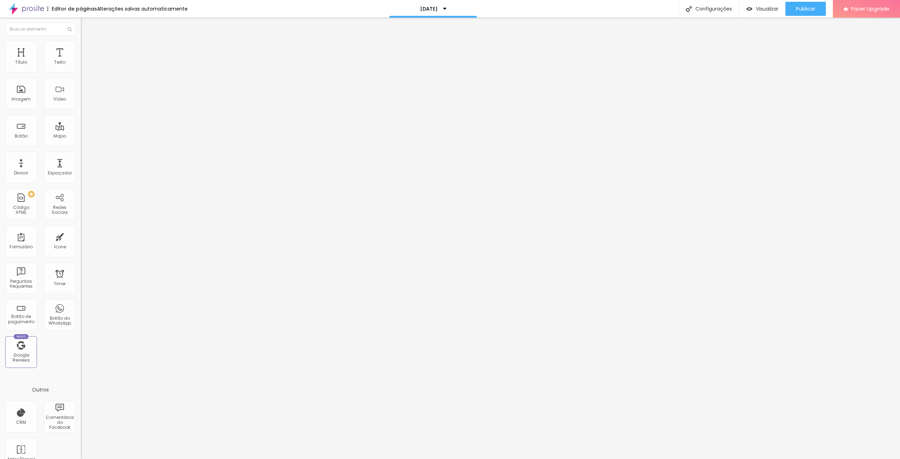
type input "151"
type input "188"
type input "193"
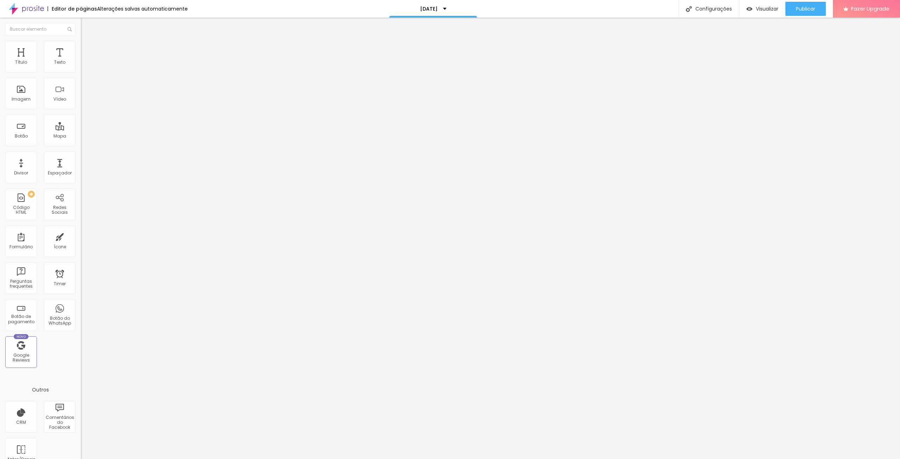
type input "198"
type input "203"
type input "229"
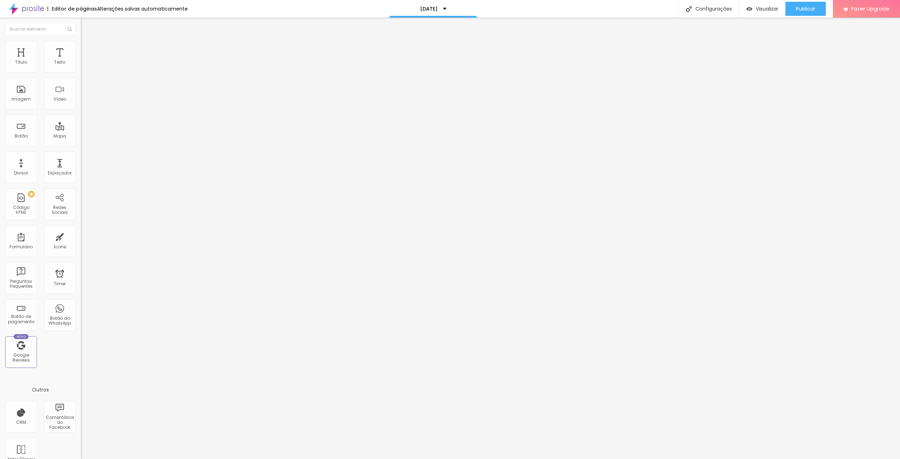
type input "229"
type input "301"
type input "343"
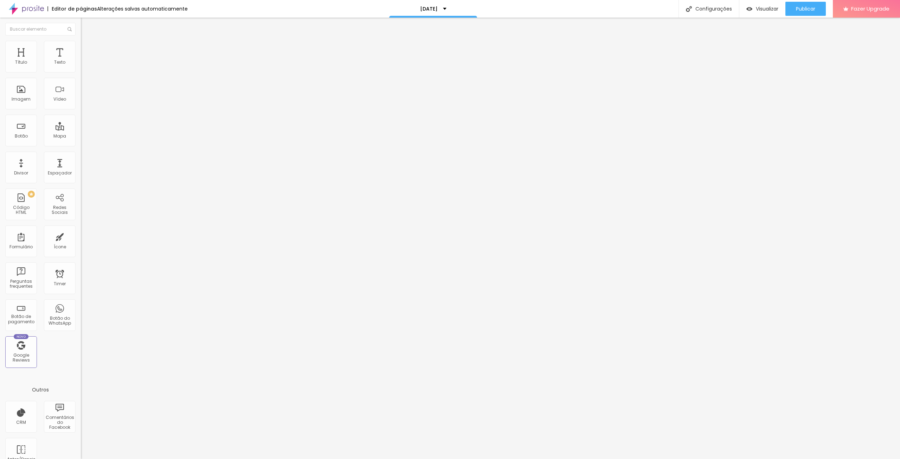
type input "348"
type input "379"
type input "399"
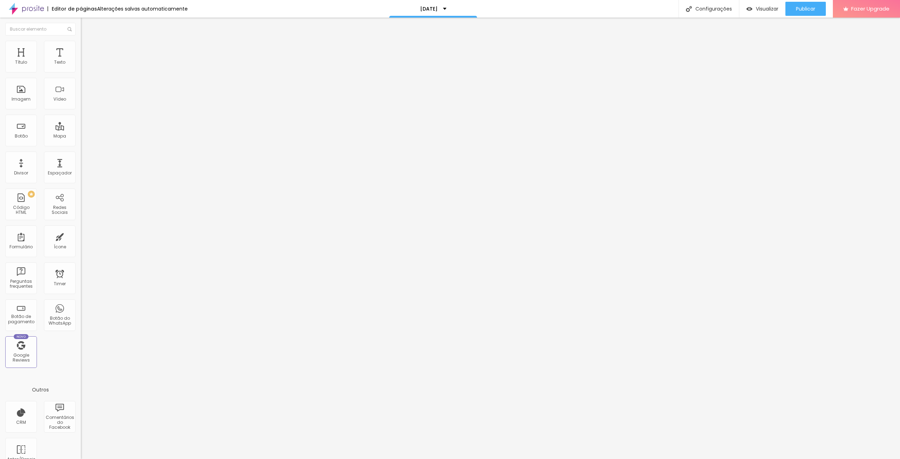
type input "399"
type input "415"
type input "425"
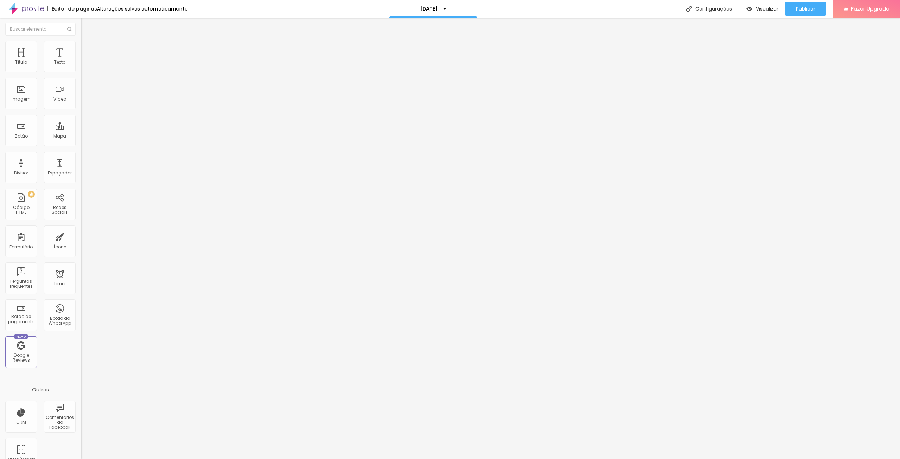
type input "430"
type input "420"
type input "379"
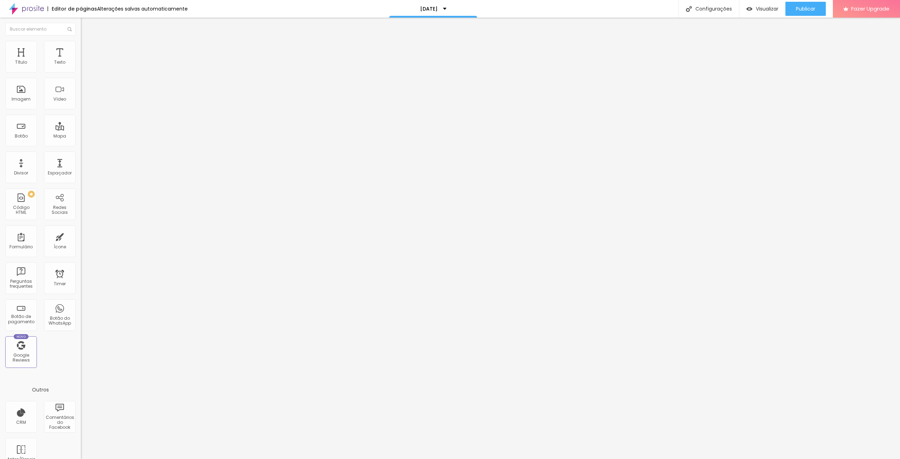
type input "379"
type input "348"
type input "301"
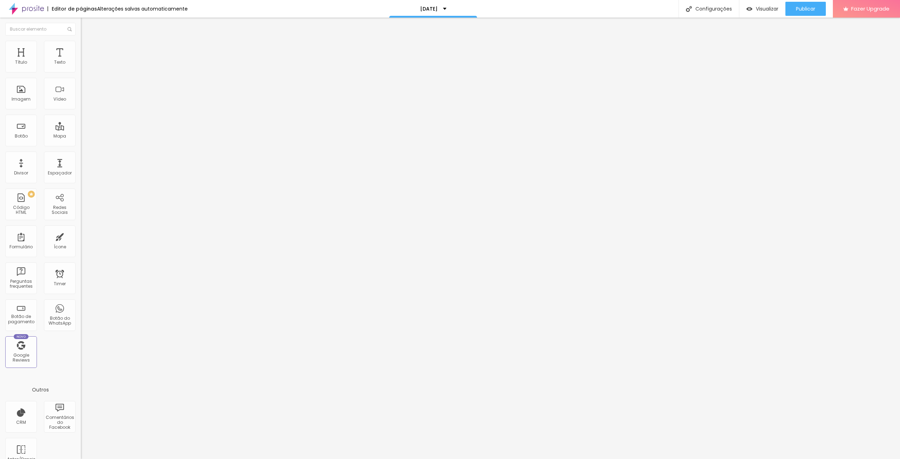
type input "229"
type input "177"
type input "79"
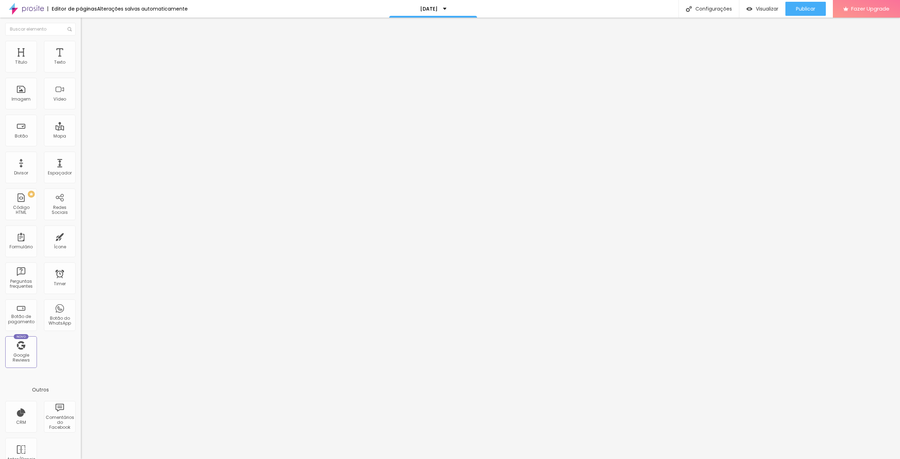
type input "79"
type input "17"
drag, startPoint x: 18, startPoint y: 70, endPoint x: 0, endPoint y: 66, distance: 18.7
click at [81, 129] on input "range" at bounding box center [103, 132] width 45 height 6
click at [81, 45] on ul "Conteúdo Estilo Avançado" at bounding box center [121, 44] width 81 height 21
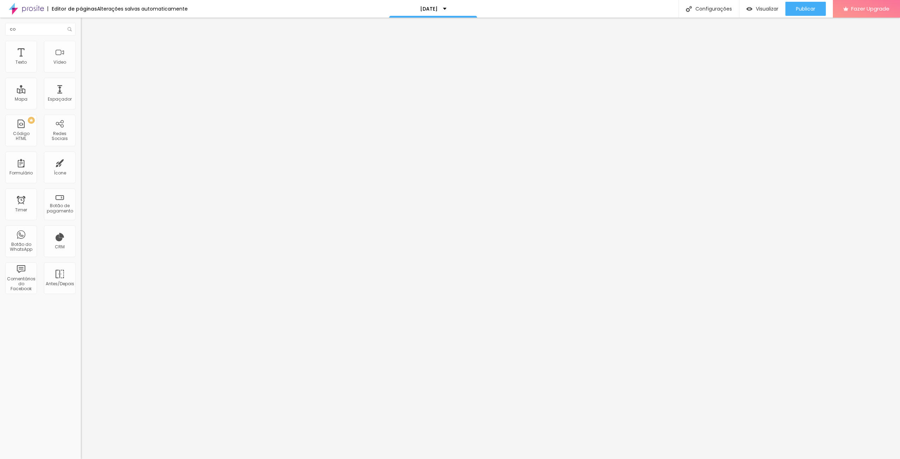
click at [81, 41] on img at bounding box center [84, 44] width 6 height 6
click at [87, 50] on span "Avançado" at bounding box center [98, 53] width 23 height 6
drag, startPoint x: 89, startPoint y: 83, endPoint x: 0, endPoint y: 87, distance: 89.1
click at [81, 236] on input "range" at bounding box center [103, 239] width 45 height 6
click at [723, 6] on div "Configurações" at bounding box center [709, 9] width 60 height 18
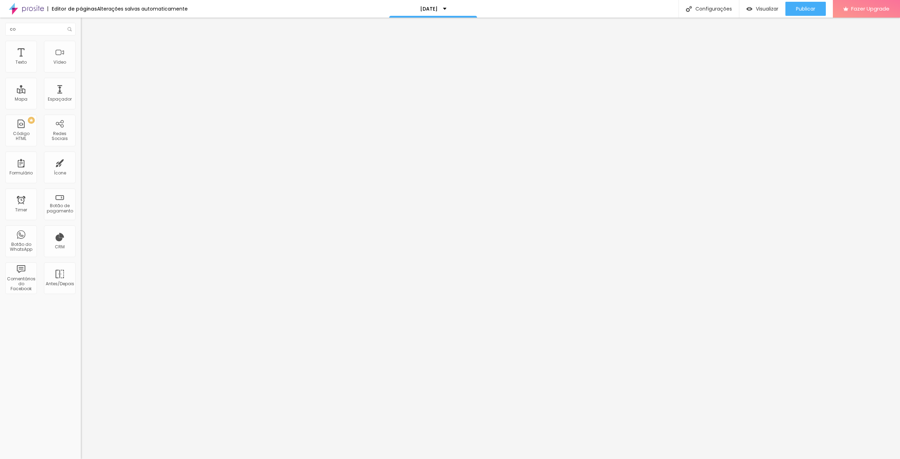
click at [571, 459] on div "Configurações da página" at bounding box center [450, 464] width 900 height 11
click at [575, 459] on div at bounding box center [450, 466] width 900 height 6
click at [750, 10] on img "button" at bounding box center [750, 9] width 6 height 6
drag, startPoint x: 51, startPoint y: 36, endPoint x: 46, endPoint y: 36, distance: 4.9
click at [81, 36] on ul "Conteúdo Estilo Avançado" at bounding box center [121, 44] width 81 height 21
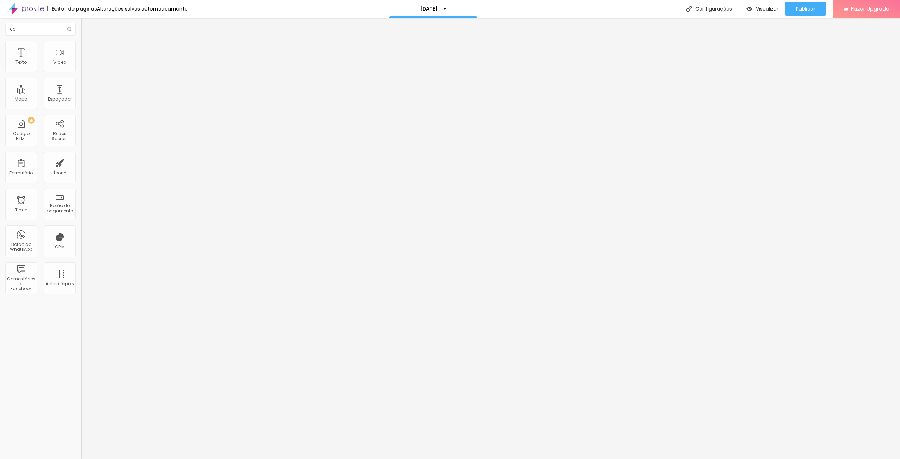
click at [81, 45] on ul "Conteúdo Estilo Avançado" at bounding box center [121, 44] width 81 height 21
click at [81, 45] on li "Estilo" at bounding box center [121, 44] width 81 height 7
click at [81, 48] on img at bounding box center [84, 51] width 6 height 6
drag, startPoint x: 18, startPoint y: 83, endPoint x: 0, endPoint y: 104, distance: 27.7
click at [81, 236] on input "range" at bounding box center [103, 239] width 45 height 6
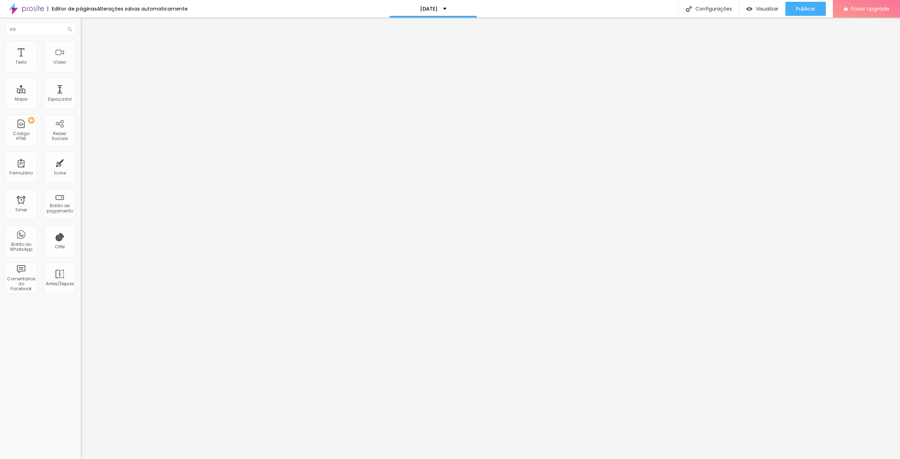
drag, startPoint x: 15, startPoint y: 70, endPoint x: 0, endPoint y: 87, distance: 21.9
click at [81, 136] on input "range" at bounding box center [103, 139] width 45 height 6
drag, startPoint x: 17, startPoint y: 71, endPoint x: 43, endPoint y: 74, distance: 26.6
click at [81, 129] on input "range" at bounding box center [103, 132] width 45 height 6
click at [706, 5] on div "Configurações" at bounding box center [709, 9] width 60 height 18
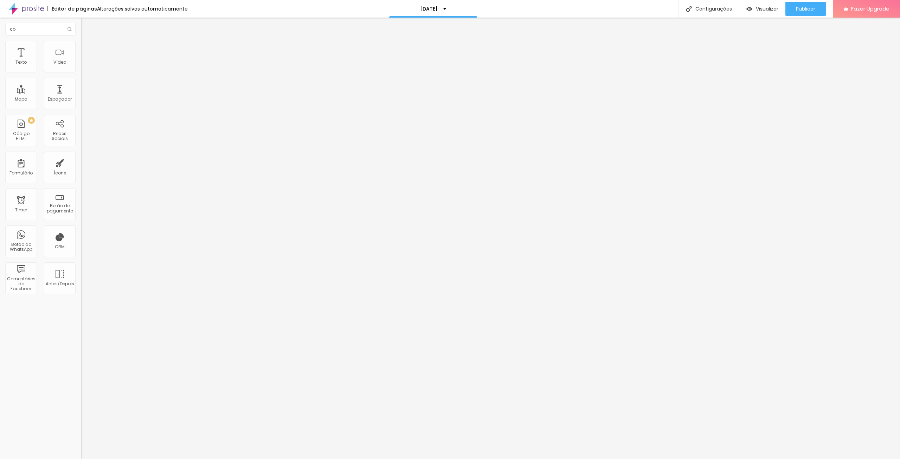
click at [576, 459] on div at bounding box center [450, 466] width 900 height 6
click at [765, 11] on span "Visualizar" at bounding box center [767, 9] width 23 height 6
click at [49, 32] on input "co" at bounding box center [40, 29] width 70 height 13
click at [56, 29] on input "co" at bounding box center [40, 29] width 70 height 13
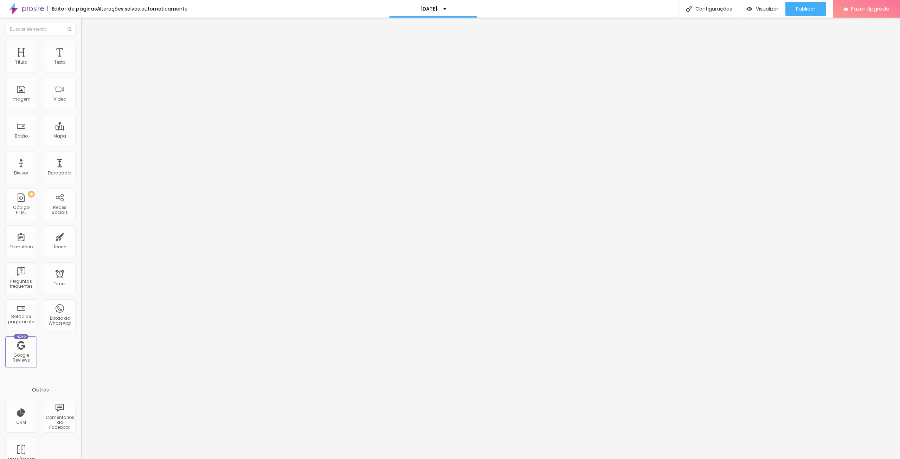
click at [87, 49] on span "Estilo" at bounding box center [92, 46] width 11 height 6
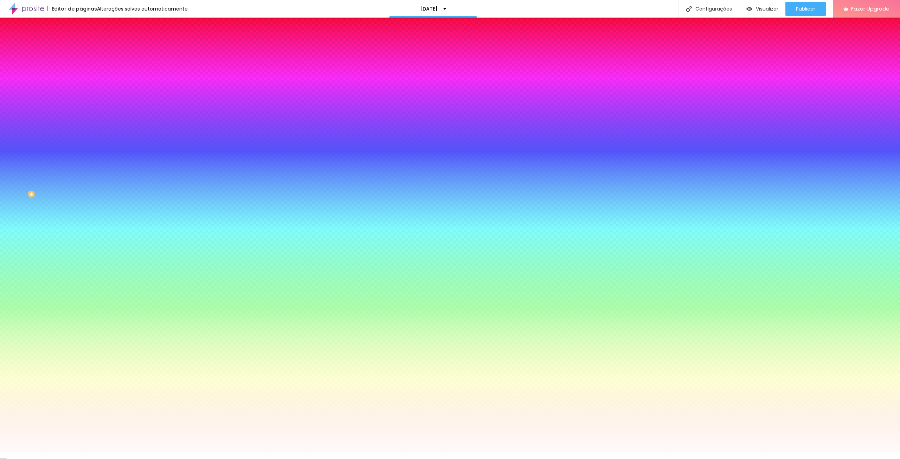
click at [87, 51] on span "Avançado" at bounding box center [98, 53] width 23 height 6
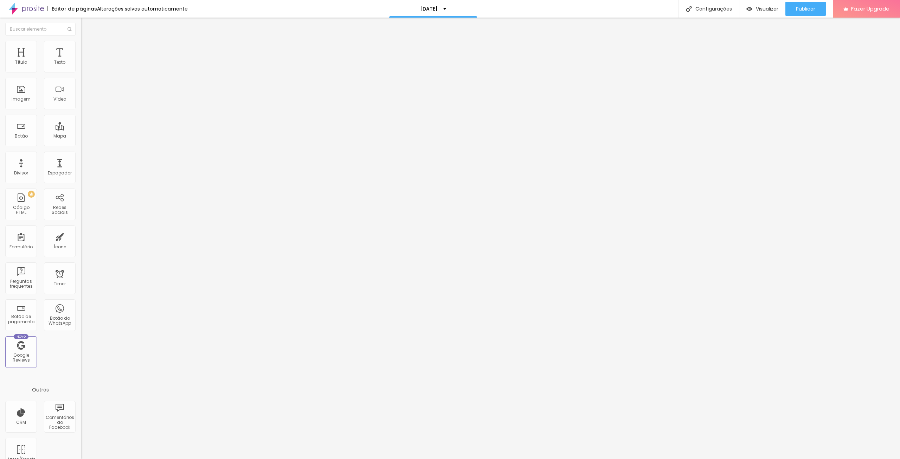
drag, startPoint x: 28, startPoint y: 72, endPoint x: 51, endPoint y: 71, distance: 23.2
click at [81, 73] on div "20 px Espaçamento Interno" at bounding box center [121, 105] width 81 height 100
drag, startPoint x: 30, startPoint y: 68, endPoint x: 23, endPoint y: 74, distance: 9.2
click at [81, 136] on input "range" at bounding box center [103, 139] width 45 height 6
click at [81, 41] on li "Conteúdo" at bounding box center [121, 37] width 81 height 7
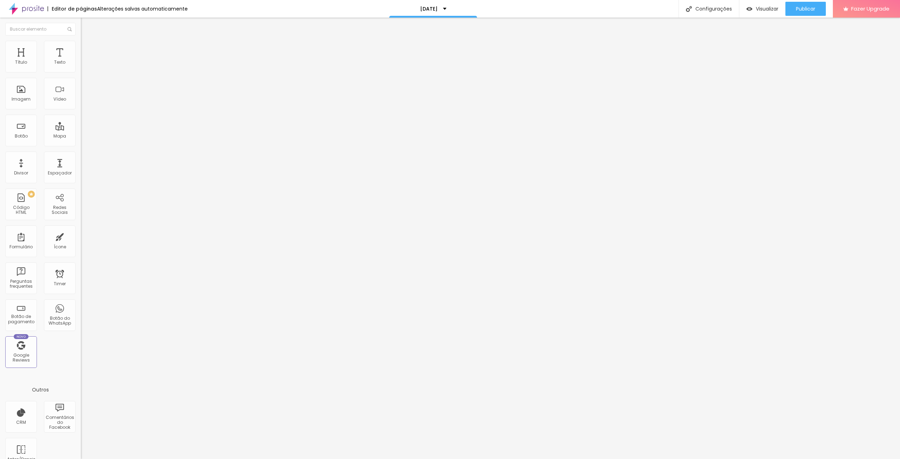
click at [86, 24] on img "button" at bounding box center [89, 26] width 6 height 6
click at [81, 72] on div at bounding box center [121, 73] width 81 height 6
click at [81, 44] on img at bounding box center [84, 44] width 6 height 6
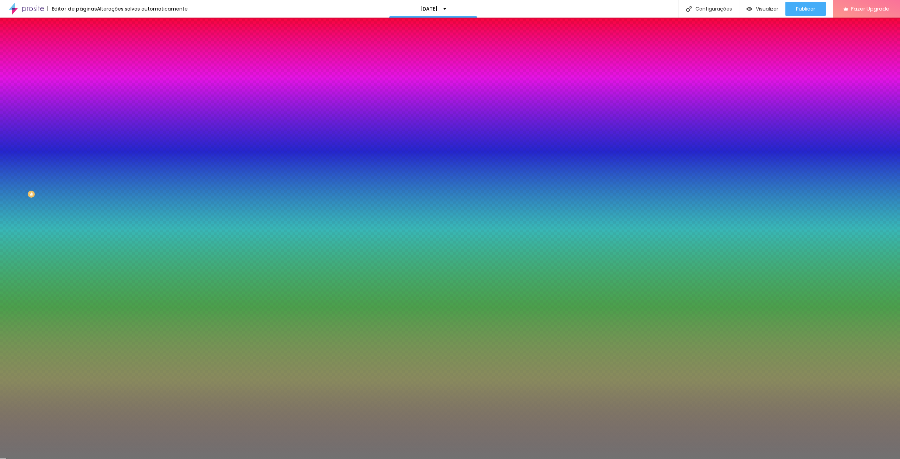
drag, startPoint x: 38, startPoint y: 90, endPoint x: 102, endPoint y: 92, distance: 64.7
click at [102, 91] on input "range" at bounding box center [103, 89] width 45 height 6
drag, startPoint x: 35, startPoint y: 111, endPoint x: 12, endPoint y: 116, distance: 24.1
click at [81, 109] on input "range" at bounding box center [103, 107] width 45 height 6
click at [81, 53] on li "Avançado" at bounding box center [121, 51] width 81 height 7
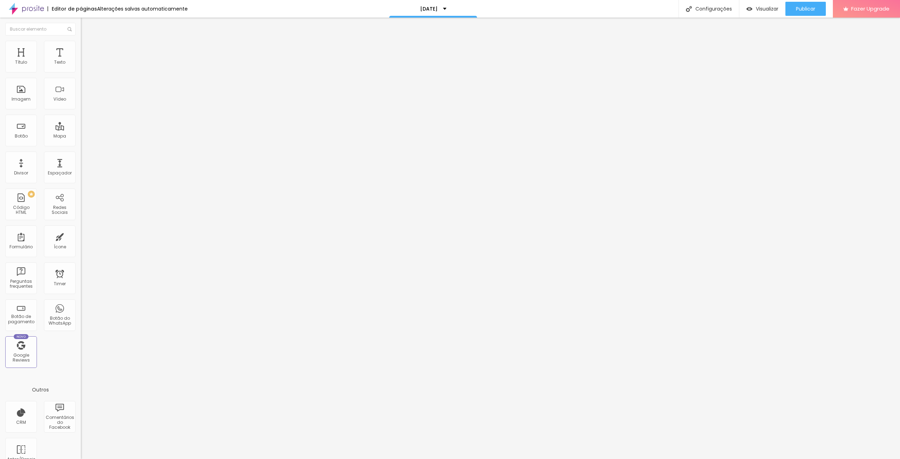
drag, startPoint x: 52, startPoint y: 71, endPoint x: 21, endPoint y: 73, distance: 31.0
click at [81, 136] on input "range" at bounding box center [103, 139] width 45 height 6
drag, startPoint x: 31, startPoint y: 81, endPoint x: 26, endPoint y: 86, distance: 7.0
click at [81, 236] on div at bounding box center [121, 239] width 81 height 6
drag, startPoint x: 24, startPoint y: 87, endPoint x: 53, endPoint y: 90, distance: 29.0
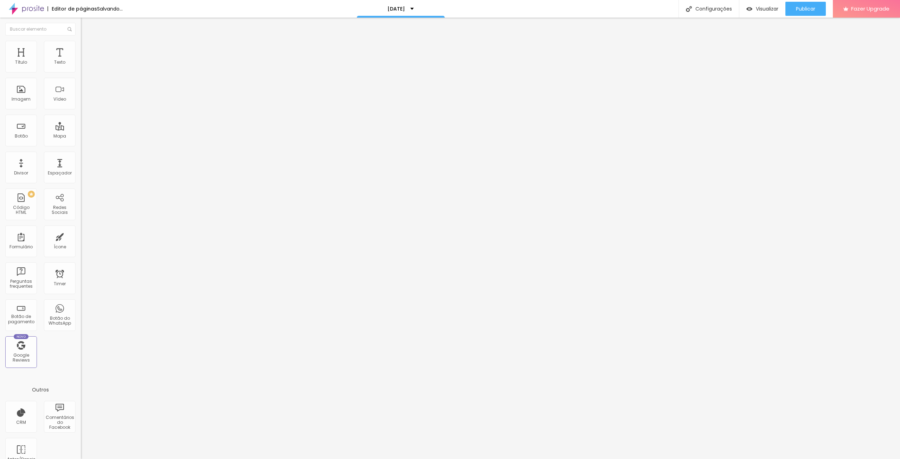
click at [81, 154] on div "20 Espaço de baixo" at bounding box center [121, 204] width 81 height 100
drag, startPoint x: 27, startPoint y: 81, endPoint x: 46, endPoint y: 83, distance: 18.9
click at [81, 236] on div at bounding box center [121, 239] width 81 height 6
click at [81, 46] on li "Estilo" at bounding box center [121, 44] width 81 height 7
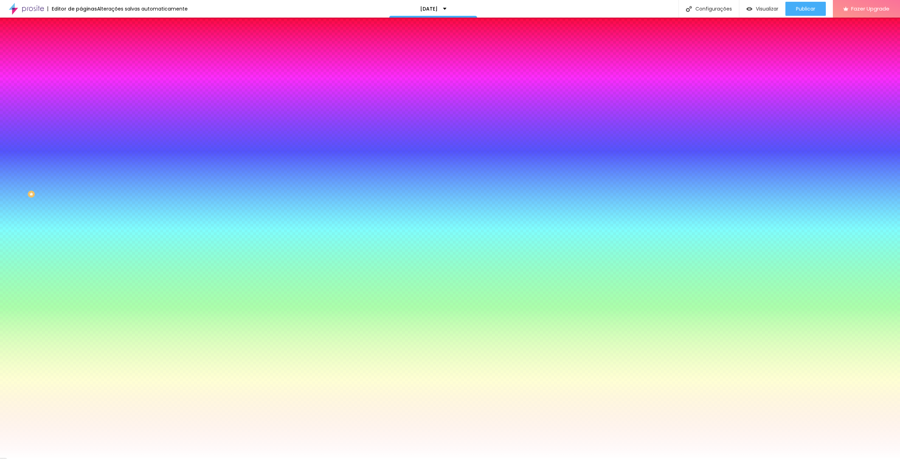
click at [87, 50] on span "Avançado" at bounding box center [98, 53] width 23 height 6
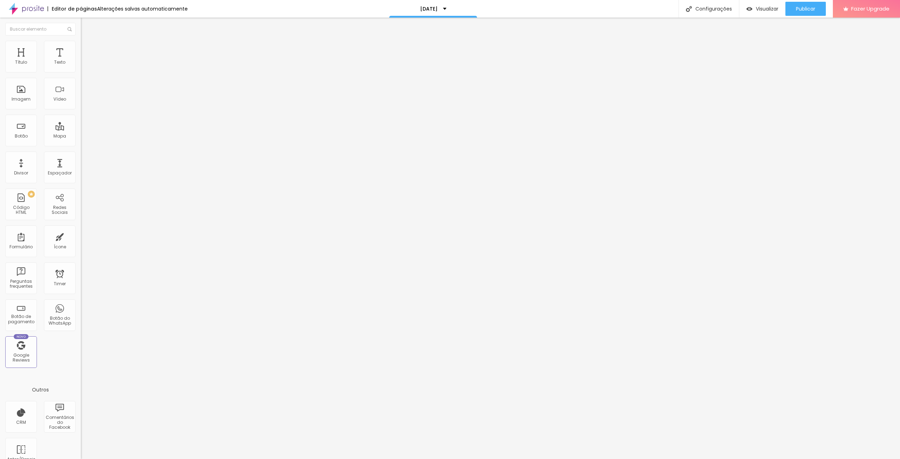
drag, startPoint x: 17, startPoint y: 71, endPoint x: 0, endPoint y: 70, distance: 16.9
click at [81, 136] on input "range" at bounding box center [103, 139] width 45 height 6
click at [87, 49] on span "Estilo" at bounding box center [92, 46] width 11 height 6
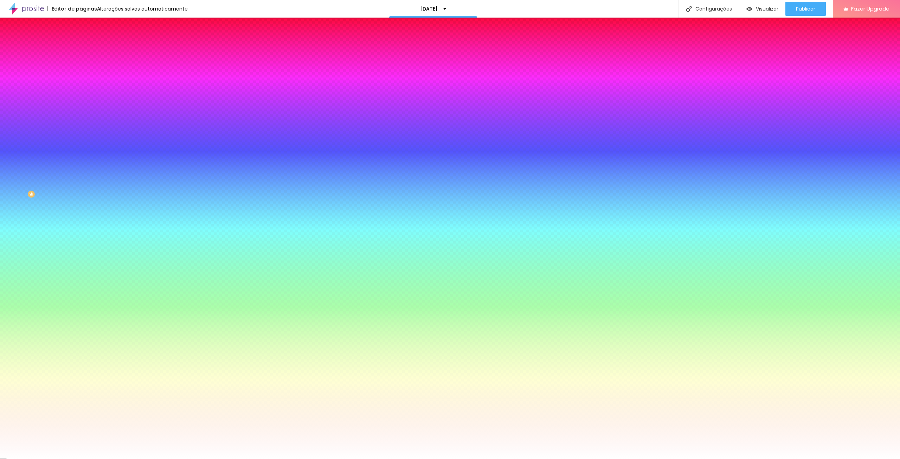
click at [81, 48] on li "Avançado" at bounding box center [121, 51] width 81 height 7
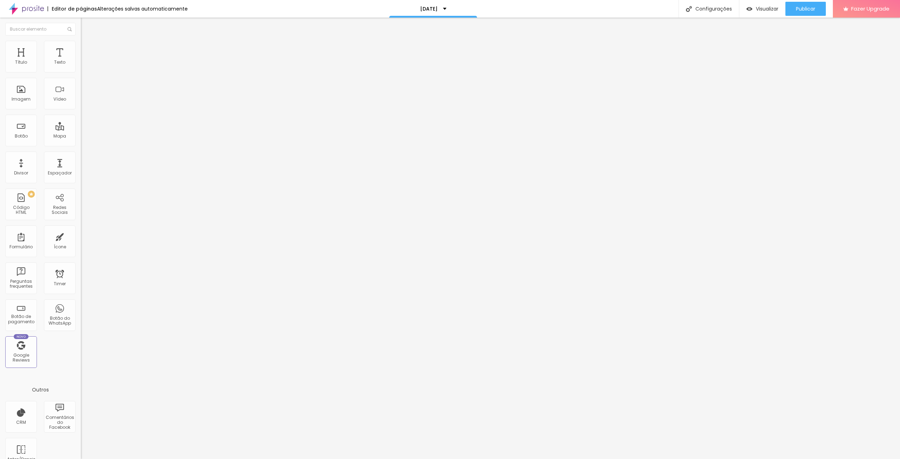
drag, startPoint x: 47, startPoint y: 70, endPoint x: 69, endPoint y: 80, distance: 23.8
click at [81, 136] on input "range" at bounding box center [103, 139] width 45 height 6
click at [81, 44] on img at bounding box center [84, 44] width 6 height 6
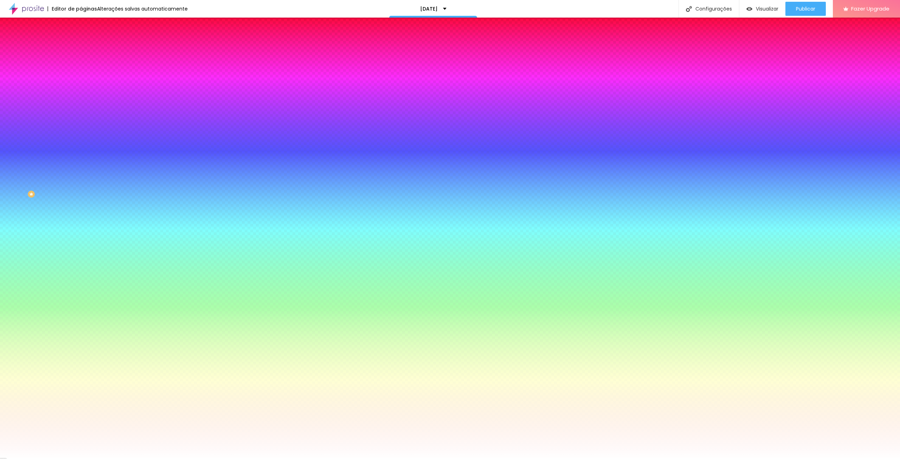
click at [81, 48] on li "Avançado" at bounding box center [121, 51] width 81 height 7
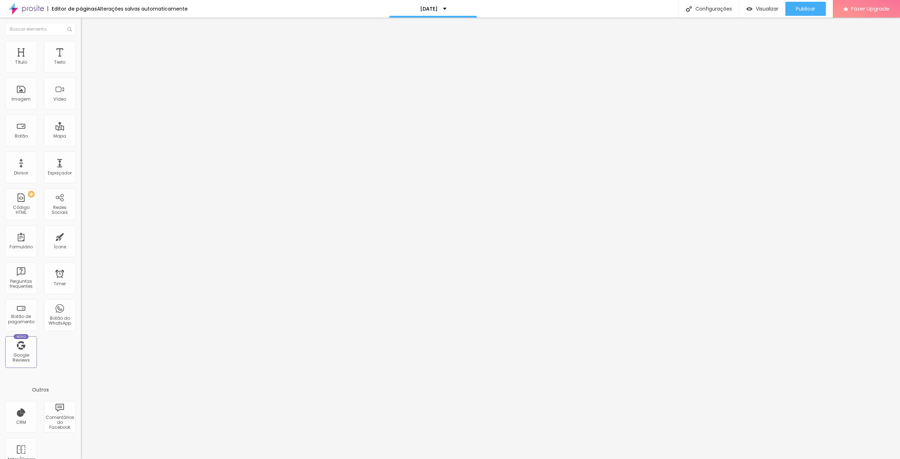
click at [81, 37] on li "Conteúdo" at bounding box center [121, 37] width 81 height 7
click at [86, 25] on div "Editar Botão" at bounding box center [106, 26] width 40 height 6
click at [81, 145] on input "https://" at bounding box center [123, 141] width 84 height 7
click at [86, 26] on img "button" at bounding box center [89, 26] width 6 height 6
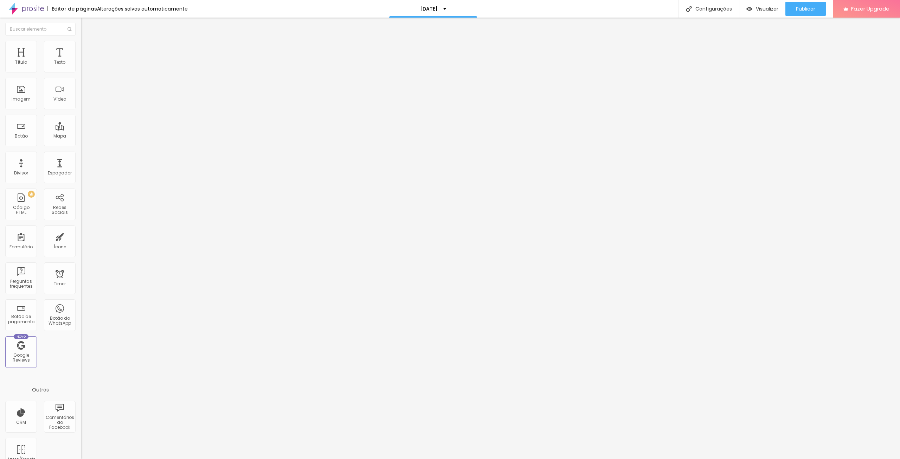
click at [81, 66] on input "Click me" at bounding box center [123, 62] width 84 height 7
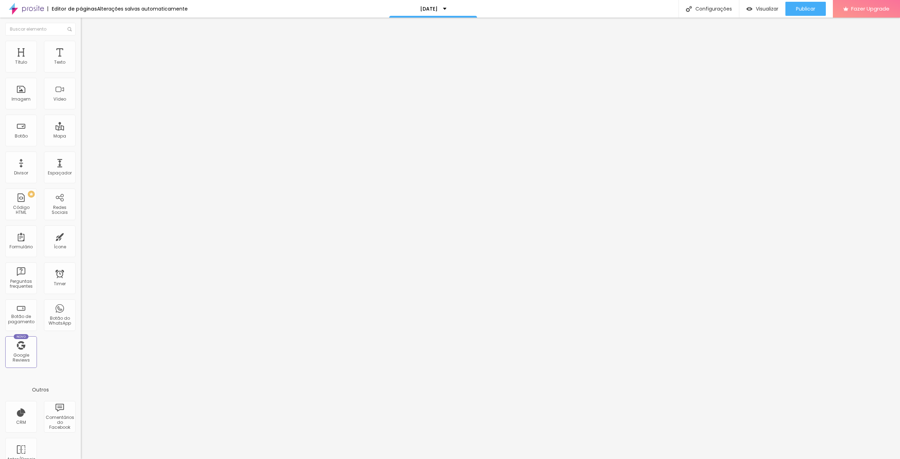
click at [81, 141] on input "https://" at bounding box center [123, 141] width 84 height 7
paste input "[DOMAIN_NAME][URL]"
click at [81, 180] on div "Editar Botão Conteúdo Estilo Avançado Texto Marcação Alinhamento Tamanho Normal…" at bounding box center [121, 238] width 81 height 441
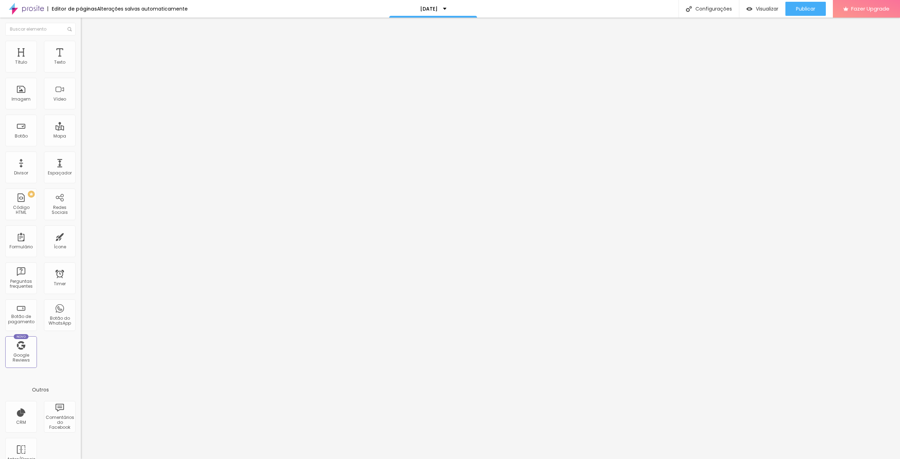
click at [81, 157] on div "Abrir em uma nova aba" at bounding box center [121, 156] width 81 height 4
click at [804, 10] on span "Publicar" at bounding box center [805, 9] width 19 height 6
click at [772, 8] on span "Visualizar" at bounding box center [761, 9] width 23 height 6
click at [763, 7] on span "Visualizar" at bounding box center [767, 9] width 23 height 6
click at [796, 5] on button "Publicar" at bounding box center [806, 9] width 40 height 14
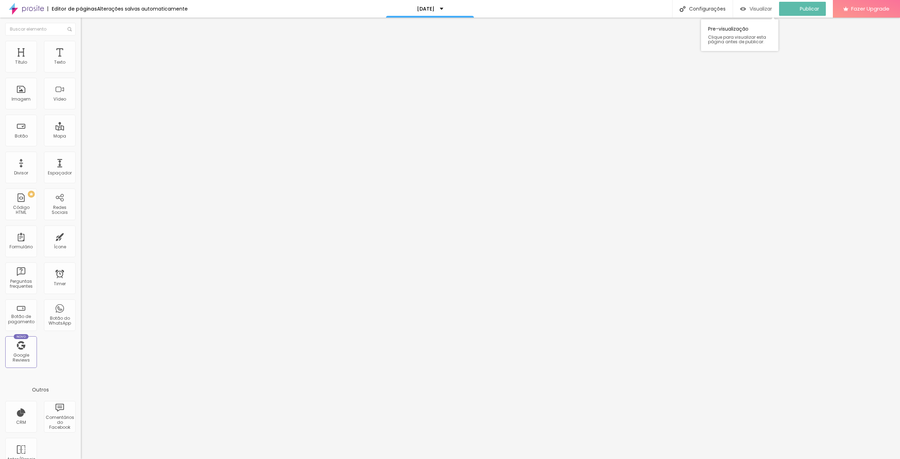
click at [760, 7] on span "Visualizar" at bounding box center [761, 9] width 23 height 6
click at [797, 8] on span "Publicar" at bounding box center [805, 9] width 19 height 6
click at [760, 8] on span "Visualizar" at bounding box center [761, 9] width 23 height 6
click at [81, 44] on li "Avançado" at bounding box center [121, 44] width 81 height 7
click at [81, 44] on img at bounding box center [84, 44] width 6 height 6
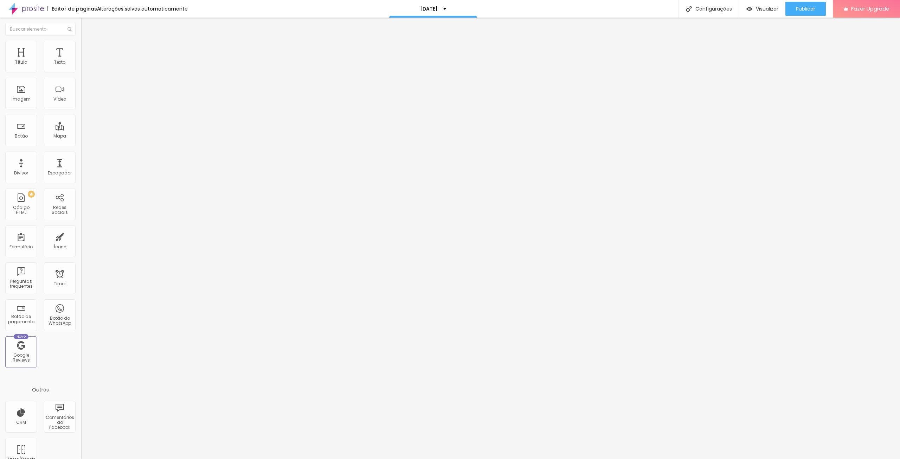
click at [87, 42] on span "Conteúdo" at bounding box center [98, 39] width 22 height 6
click at [81, 110] on span "4:3 Padrão" at bounding box center [92, 107] width 23 height 6
click at [81, 129] on span "Original" at bounding box center [89, 126] width 17 height 6
click at [87, 49] on span "Estilo" at bounding box center [92, 46] width 11 height 6
click at [87, 50] on span "Avançado" at bounding box center [98, 53] width 23 height 6
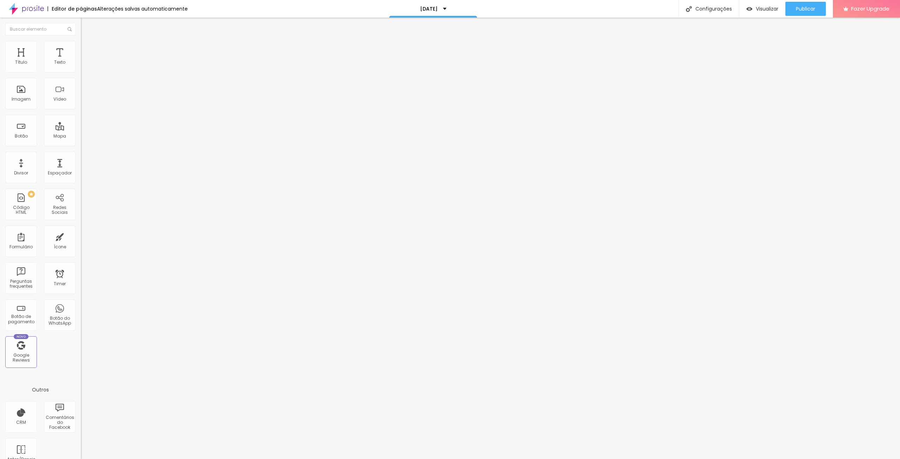
drag, startPoint x: 20, startPoint y: 84, endPoint x: 106, endPoint y: 95, distance: 86.9
click at [106, 236] on input "range" at bounding box center [103, 239] width 45 height 6
drag, startPoint x: 17, startPoint y: 70, endPoint x: 8, endPoint y: 75, distance: 10.1
click at [81, 136] on input "range" at bounding box center [103, 139] width 45 height 6
click at [81, 254] on div "ID Html * [GEOGRAPHIC_DATA][DATE]" at bounding box center [121, 262] width 81 height 17
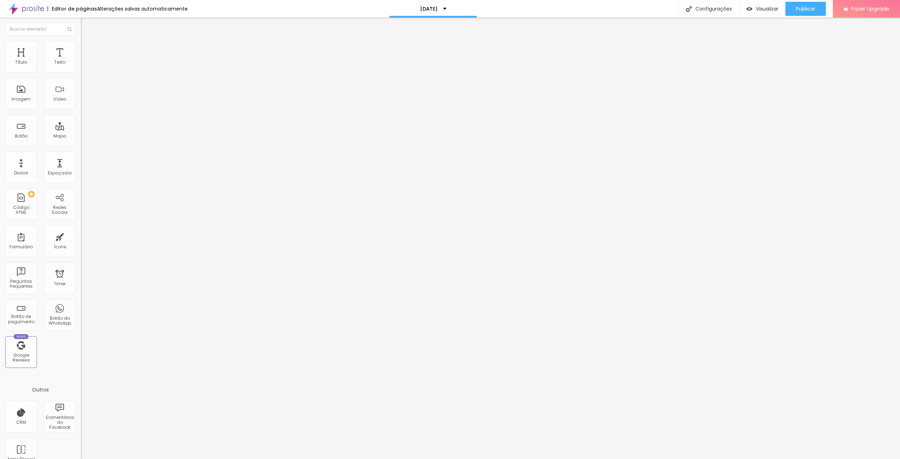
click at [81, 258] on input "* [GEOGRAPHIC_DATA][DATE]" at bounding box center [123, 261] width 84 height 7
click at [87, 49] on span "Estilo" at bounding box center [92, 46] width 11 height 6
click at [81, 41] on li "Conteúdo" at bounding box center [121, 37] width 81 height 7
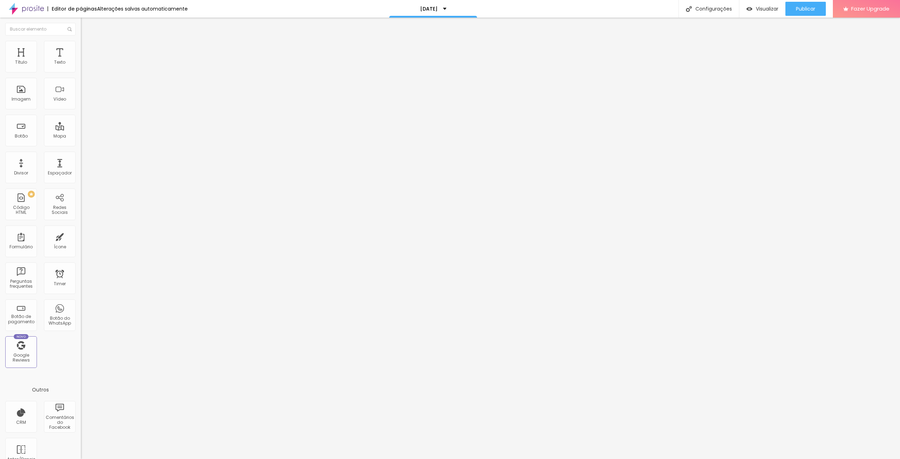
click at [81, 22] on button "Editar Ícone" at bounding box center [121, 26] width 81 height 16
click at [86, 26] on div "Editar Ícone" at bounding box center [106, 26] width 40 height 6
click at [86, 26] on img "button" at bounding box center [89, 26] width 6 height 6
click at [86, 24] on img "button" at bounding box center [89, 26] width 6 height 6
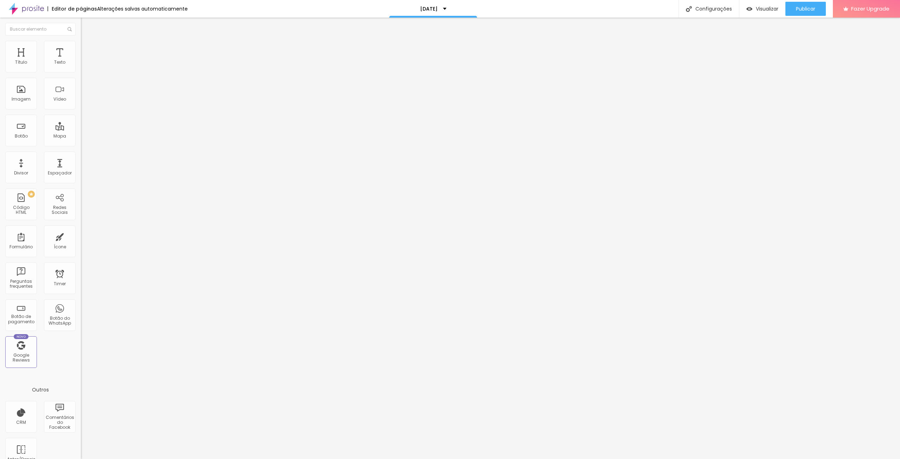
click at [81, 44] on img at bounding box center [84, 44] width 6 height 6
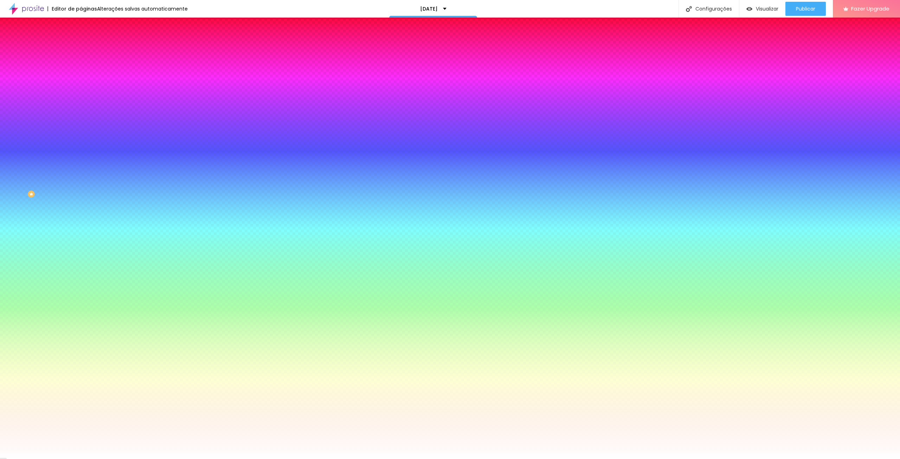
click at [87, 50] on span "Avançado" at bounding box center [98, 53] width 23 height 6
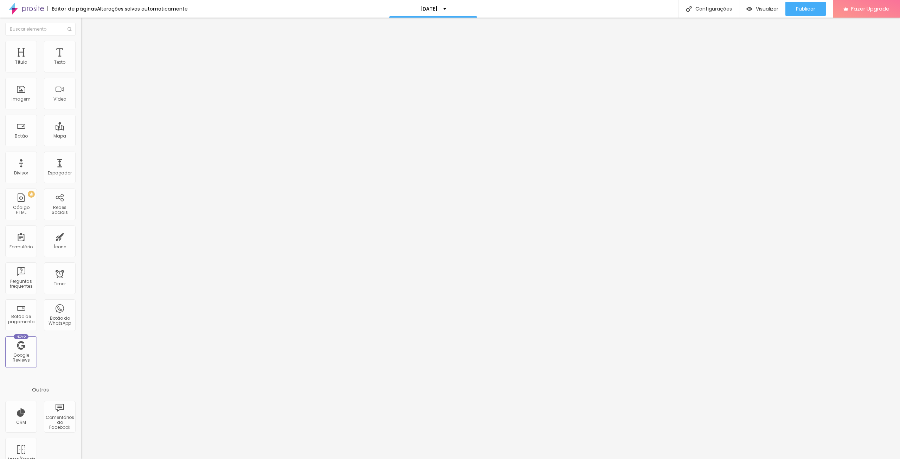
click at [81, 41] on li "Conteúdo" at bounding box center [121, 37] width 81 height 7
click at [81, 81] on input "range" at bounding box center [103, 79] width 45 height 6
click at [86, 65] on span "Trocar icone" at bounding box center [101, 62] width 31 height 6
click at [579, 459] on div at bounding box center [450, 466] width 900 height 6
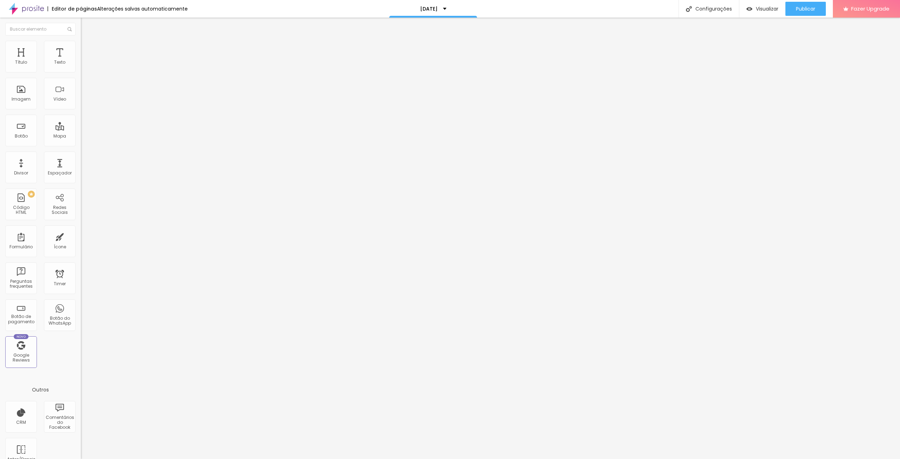
click at [86, 65] on span "Trocar icone" at bounding box center [101, 62] width 31 height 6
click at [581, 459] on div at bounding box center [450, 466] width 900 height 6
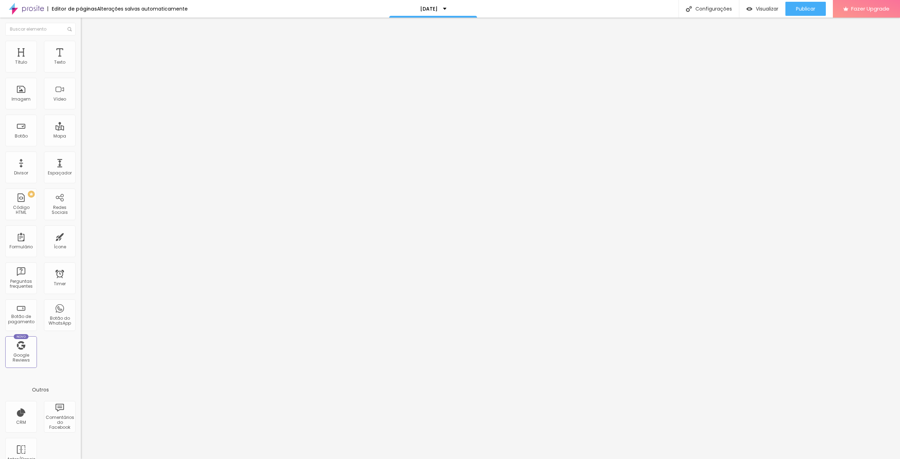
click at [81, 42] on ul "Conteúdo Estilo Avançado" at bounding box center [121, 44] width 81 height 21
click at [81, 45] on img at bounding box center [84, 44] width 6 height 6
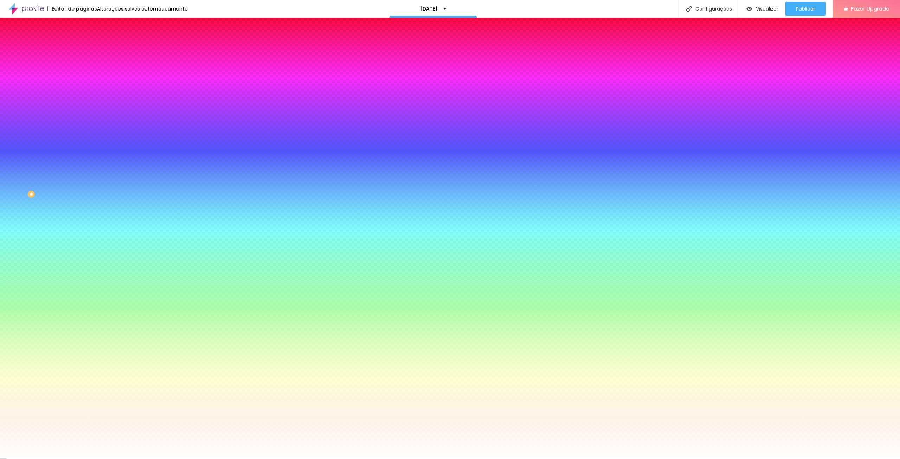
click at [87, 50] on span "Avançado" at bounding box center [98, 53] width 23 height 6
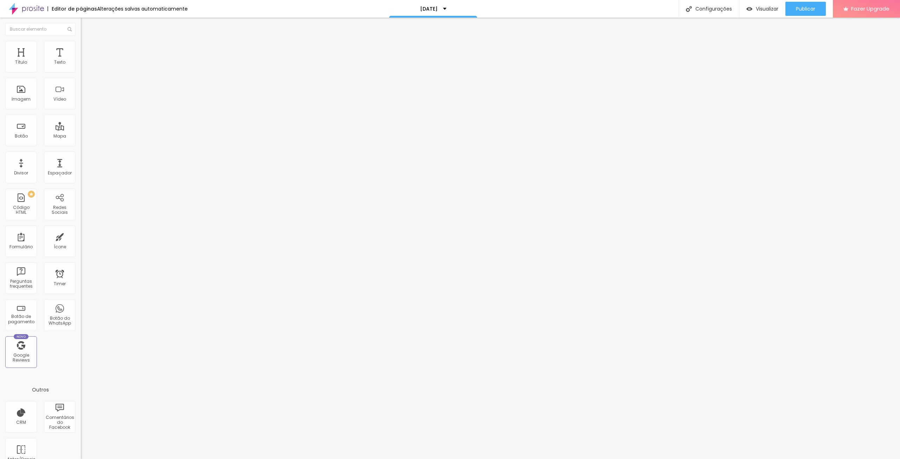
drag, startPoint x: 44, startPoint y: 68, endPoint x: 39, endPoint y: 71, distance: 5.7
click at [81, 136] on input "range" at bounding box center [103, 139] width 45 height 6
click at [81, 41] on img at bounding box center [84, 44] width 6 height 6
click at [81, 48] on li "Avançado" at bounding box center [121, 51] width 81 height 7
drag, startPoint x: 60, startPoint y: 82, endPoint x: 0, endPoint y: 87, distance: 60.0
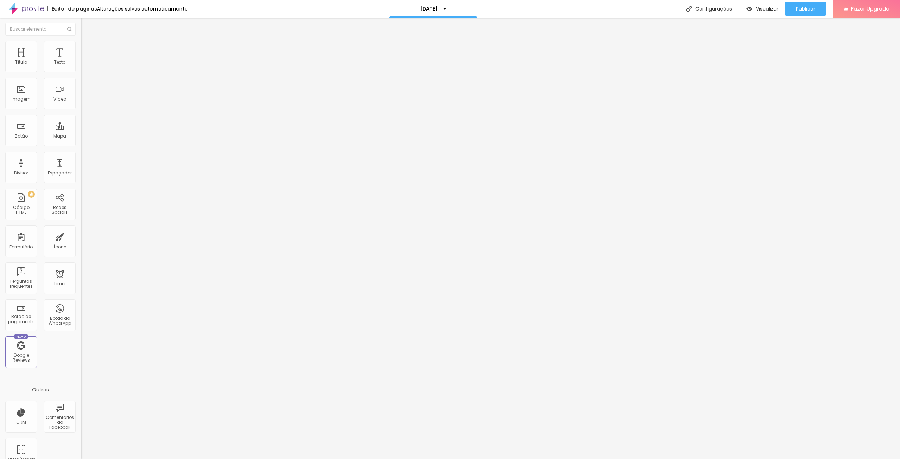
click at [81, 236] on input "range" at bounding box center [103, 239] width 45 height 6
click at [81, 32] on button "Editar Mapa" at bounding box center [121, 26] width 81 height 16
click at [81, 44] on li "Estilo" at bounding box center [121, 44] width 81 height 7
click at [81, 48] on img at bounding box center [84, 51] width 6 height 6
click at [87, 42] on span "Conteúdo" at bounding box center [98, 39] width 22 height 6
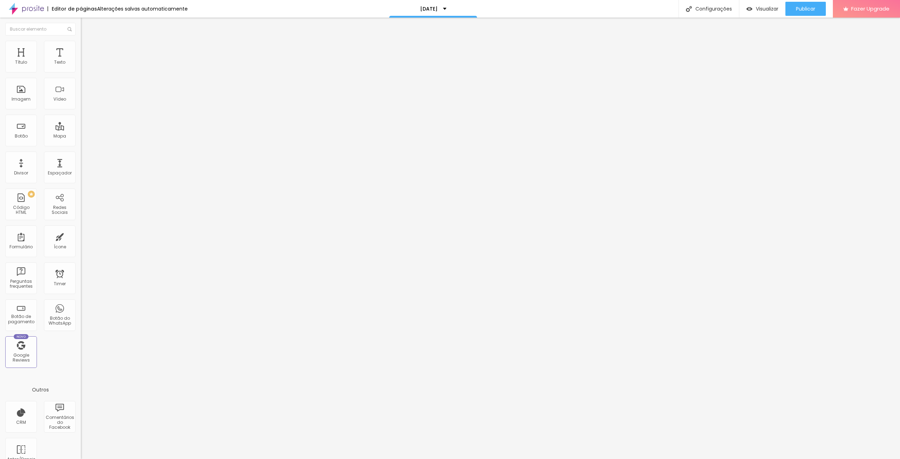
click at [81, 66] on input "Alboom [GEOGRAPHIC_DATA]" at bounding box center [123, 62] width 84 height 7
click at [447, 5] on div "[DATE]" at bounding box center [433, 9] width 88 height 18
click at [399, 41] on link "Sobre" at bounding box center [391, 37] width 15 height 7
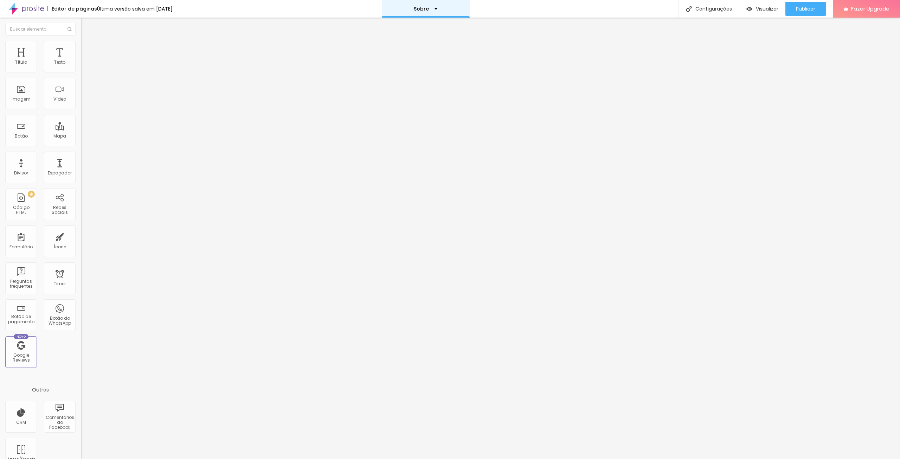
click at [435, 9] on div "Sobre" at bounding box center [426, 8] width 24 height 5
click at [407, 36] on link "Contato" at bounding box center [395, 31] width 23 height 7
click at [81, 66] on input "Elisabete Mota Fotografia Leiria | Casamento | Recém nascido | Batizado | Event…" at bounding box center [123, 62] width 84 height 7
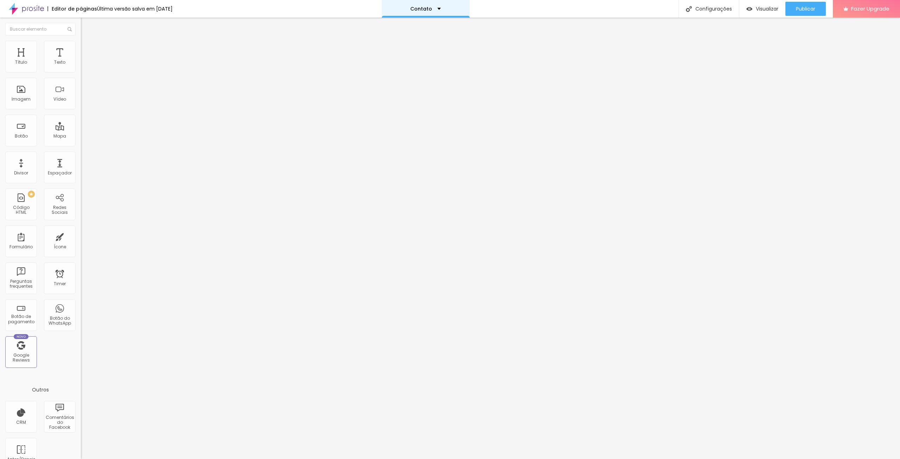
click at [427, 7] on p "Contato" at bounding box center [421, 8] width 22 height 5
click at [401, 31] on link "[DATE]" at bounding box center [392, 26] width 17 height 7
drag, startPoint x: 60, startPoint y: 78, endPoint x: 57, endPoint y: 77, distance: 3.9
click at [81, 66] on input "Alboom Brasil" at bounding box center [123, 62] width 84 height 7
click at [81, 66] on input "Alboom [GEOGRAPHIC_DATA]" at bounding box center [123, 62] width 84 height 7
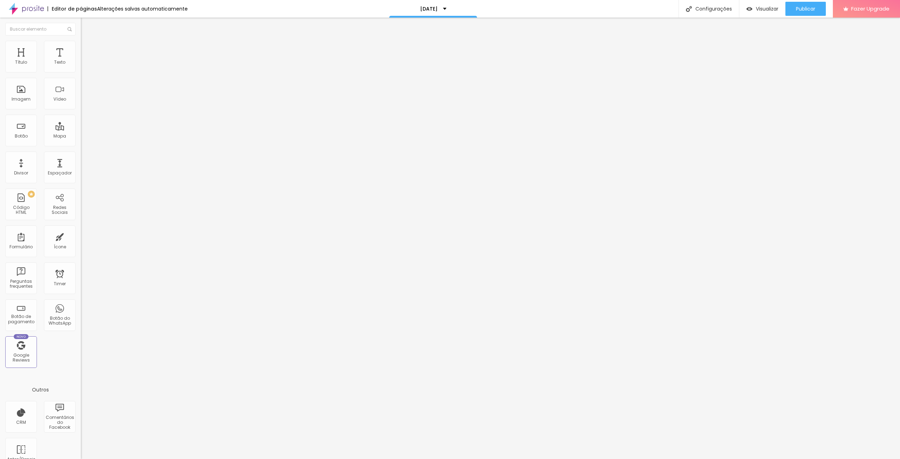
click at [81, 66] on input "Alboom [GEOGRAPHIC_DATA]" at bounding box center [123, 62] width 84 height 7
paste input "Elisabete Mota Fotografia Leiria | Casamento | Recém nascido | Batizado | Event…"
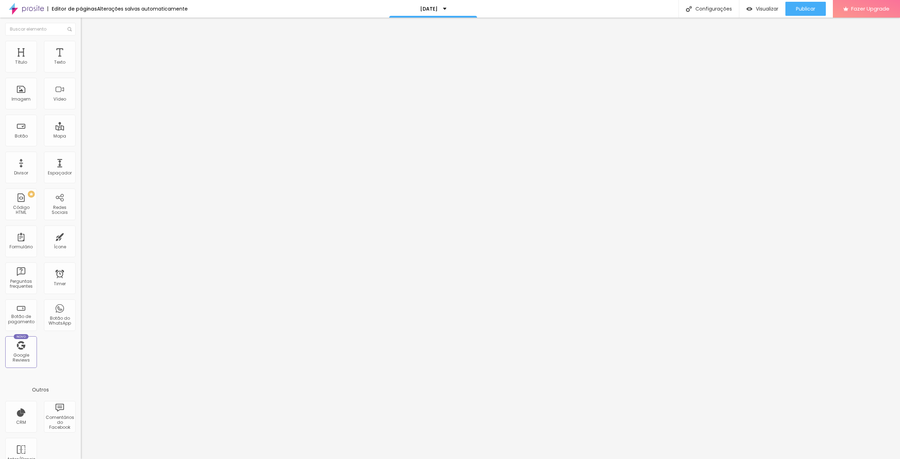
type input "Elisabete Mota Fotografia Leiria | Casamento | Recém nascido | Batizado | Event…"
drag, startPoint x: 9, startPoint y: 276, endPoint x: 30, endPoint y: 231, distance: 49.4
click at [81, 276] on div "Editar Redes Sociais Conteúdo Estilo Avançado Facebook Rede social Facebook End…" at bounding box center [121, 238] width 81 height 441
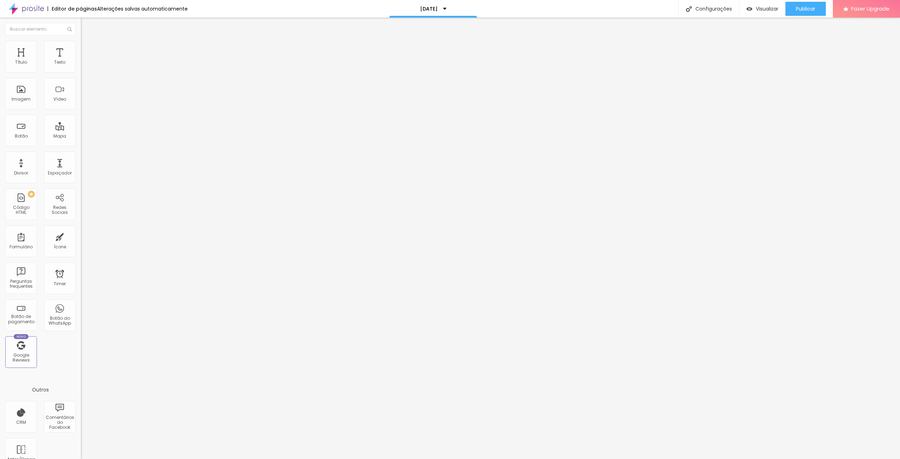
drag, startPoint x: 35, startPoint y: 258, endPoint x: 49, endPoint y: 192, distance: 67.2
click at [81, 254] on div "Editar Redes Sociais Conteúdo Estilo Avançado Facebook Rede social Facebook End…" at bounding box center [121, 238] width 81 height 441
click at [81, 268] on div "Instagram" at bounding box center [121, 316] width 81 height 97
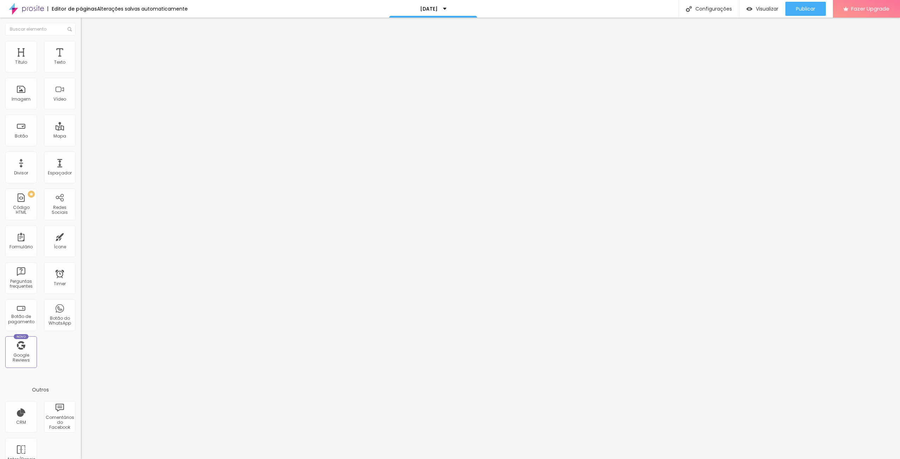
click at [81, 72] on div "Facebook" at bounding box center [121, 103] width 81 height 97
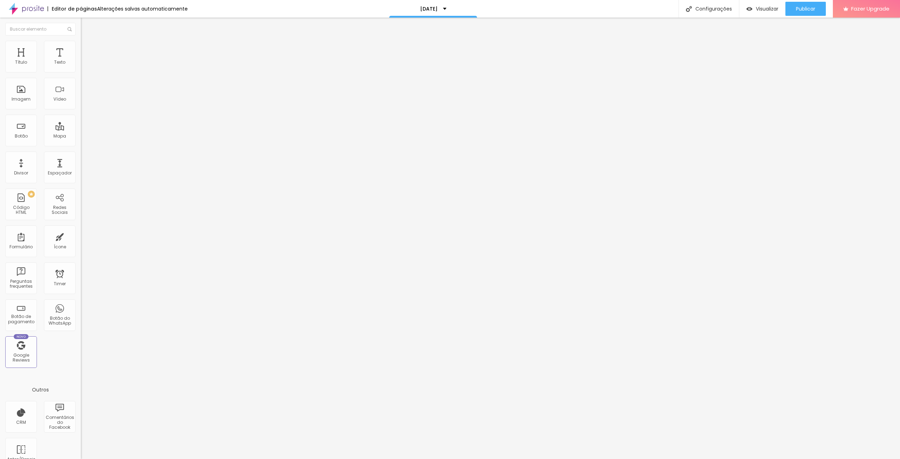
click at [81, 239] on input "https://" at bounding box center [123, 242] width 84 height 7
paste input "www.facebook.com/elisabetemotaphotographer"
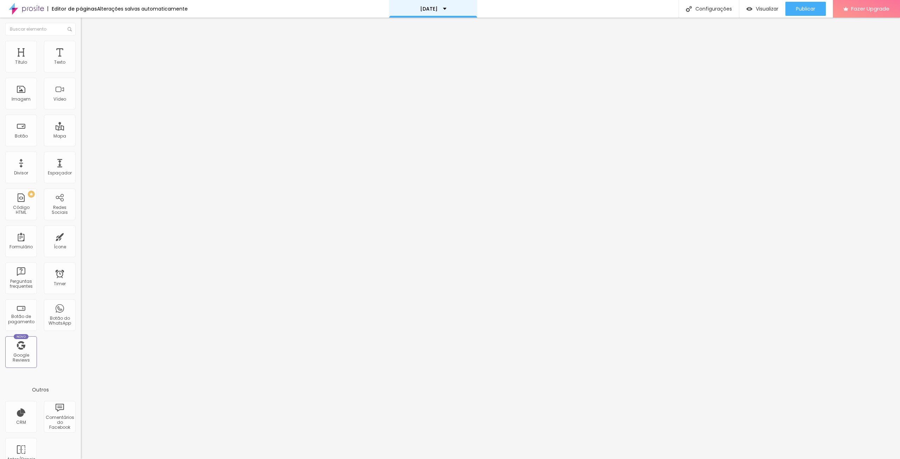
type input "https://www.facebook.com/elisabetemotaphotographer"
click at [81, 350] on div "Instagram" at bounding box center [121, 352] width 81 height 4
click at [81, 360] on div "Rede social Instagram Endereço URL https:// Abrir em uma nova aba" at bounding box center [121, 418] width 81 height 116
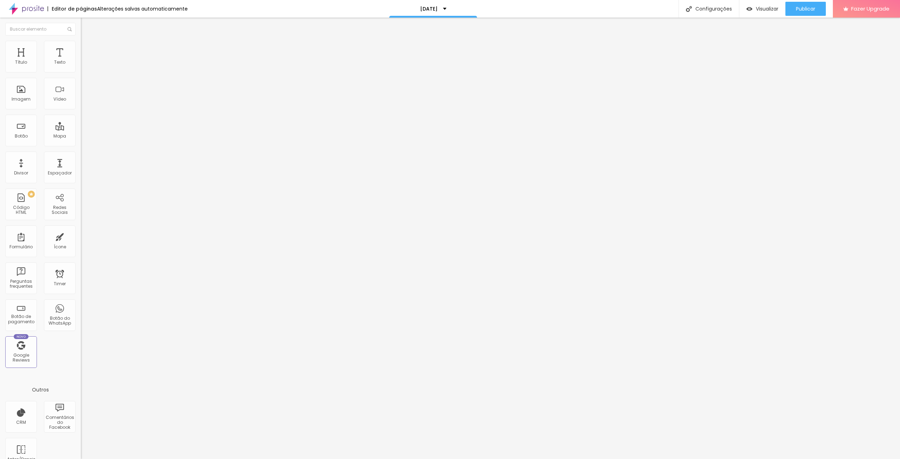
click at [81, 453] on input "https://" at bounding box center [123, 456] width 84 height 7
paste input "www.instagram.com/elisabetemota_foto/"
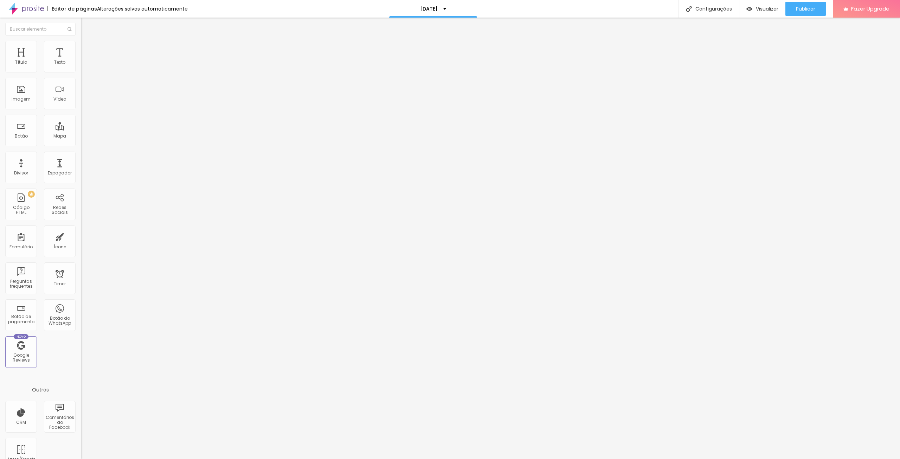
type input "https://www.instagram.com/elisabetemota_foto"
click at [81, 260] on div "Editar Redes Sociais Conteúdo Estilo Avançado Facebook Rede social Facebook End…" at bounding box center [121, 238] width 81 height 441
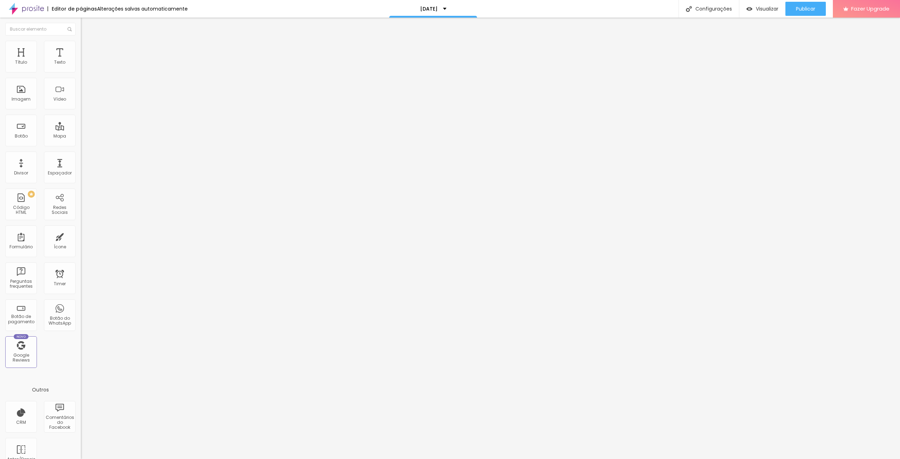
drag, startPoint x: 53, startPoint y: 281, endPoint x: 57, endPoint y: 167, distance: 114.0
click at [81, 274] on div "Editar Redes Sociais Conteúdo Estilo Avançado Facebook Rede social Facebook End…" at bounding box center [121, 238] width 81 height 441
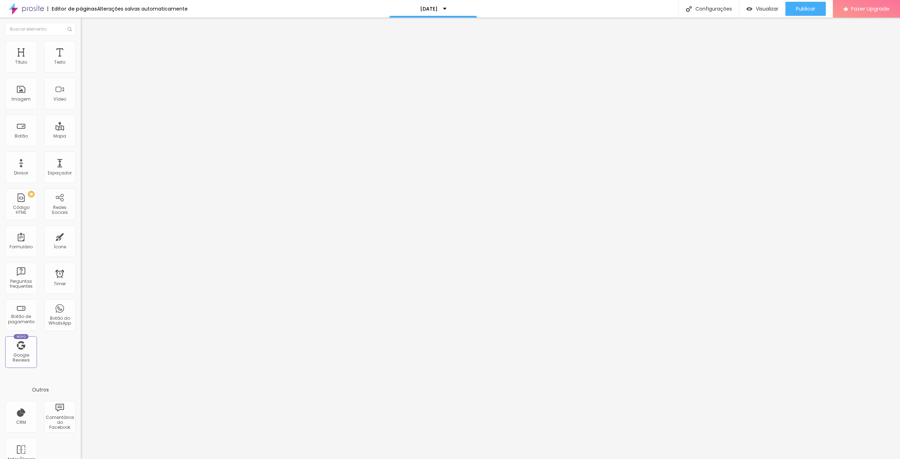
scroll to position [0, 5]
type input "https://wa.me/351919614373"
click at [81, 272] on div "Editar Redes Sociais Conteúdo Estilo Avançado Facebook Rede social Facebook End…" at bounding box center [121, 238] width 81 height 441
click at [806, 6] on span "Publicar" at bounding box center [805, 9] width 19 height 6
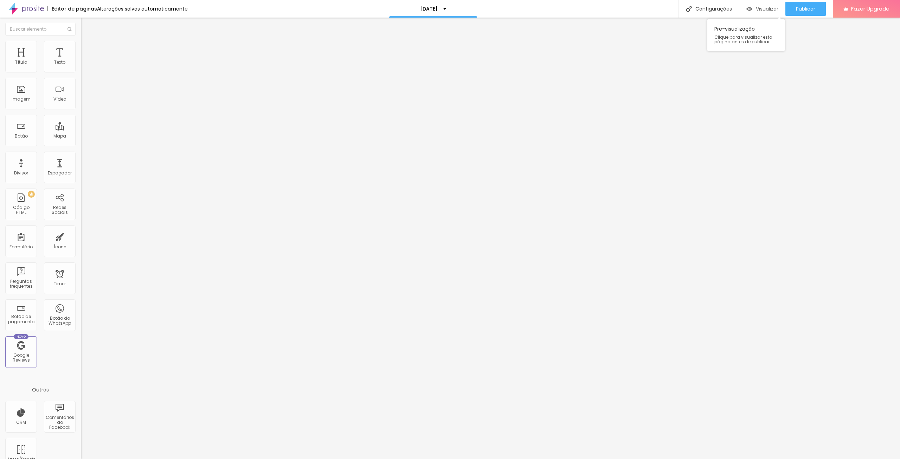
click at [770, 11] on span "Visualizar" at bounding box center [767, 9] width 23 height 6
click at [810, 9] on span "Publicar" at bounding box center [805, 9] width 19 height 6
